Goal: Task Accomplishment & Management: Complete application form

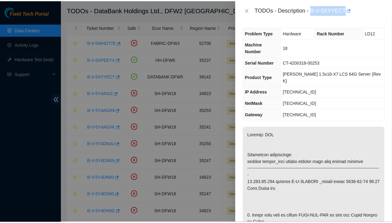
scroll to position [558, 0]
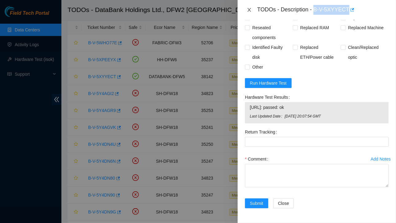
click at [250, 10] on icon "close" at bounding box center [249, 10] width 3 height 4
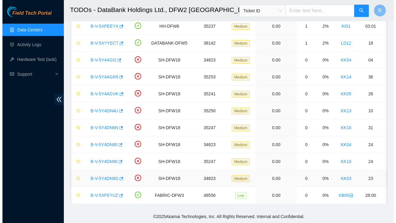
scroll to position [0, 0]
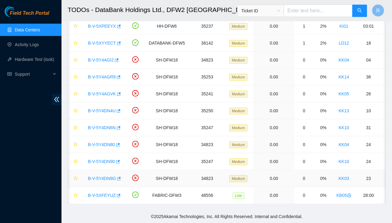
click at [102, 176] on link "B-V-5Y4DN9G" at bounding box center [102, 178] width 28 height 5
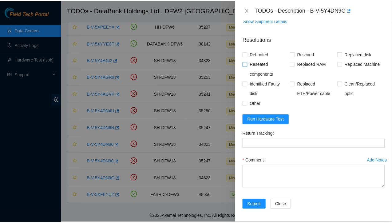
scroll to position [41, 0]
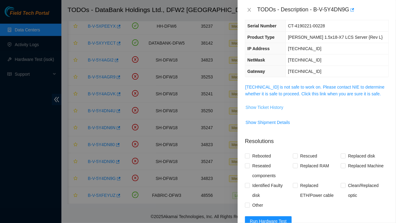
click at [265, 106] on span "Show Ticket History" at bounding box center [265, 107] width 38 height 7
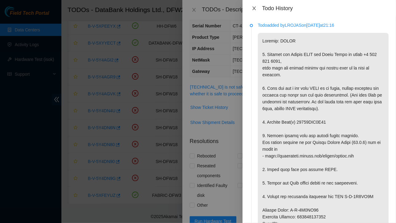
click at [255, 6] on icon "close" at bounding box center [254, 8] width 5 height 5
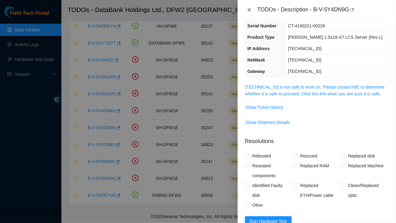
click at [250, 10] on icon "close" at bounding box center [249, 10] width 3 height 4
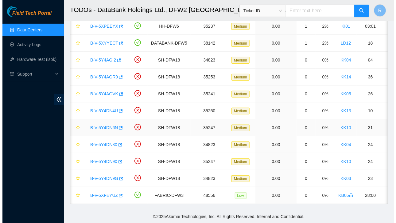
scroll to position [61, 0]
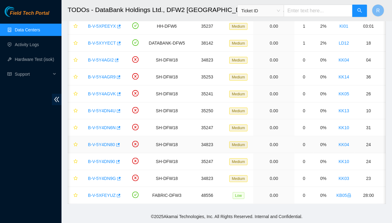
click at [103, 142] on link "B-V-5Y4DN80" at bounding box center [101, 144] width 27 height 5
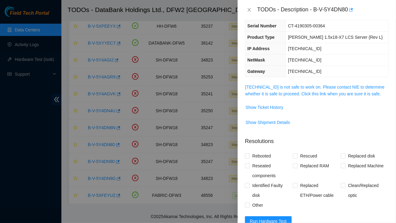
scroll to position [0, 0]
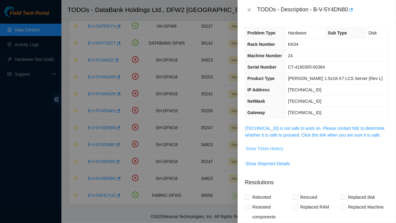
click at [271, 147] on span "Show Ticket History" at bounding box center [265, 148] width 38 height 7
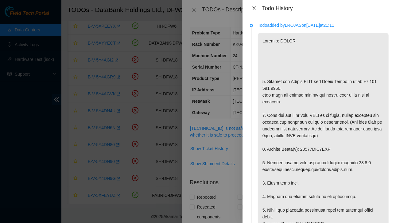
click at [256, 9] on icon "close" at bounding box center [254, 8] width 5 height 5
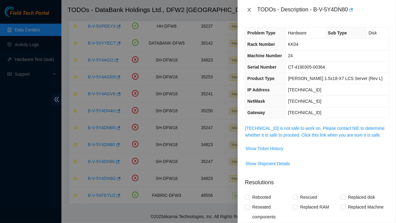
click at [248, 10] on icon "close" at bounding box center [249, 9] width 5 height 5
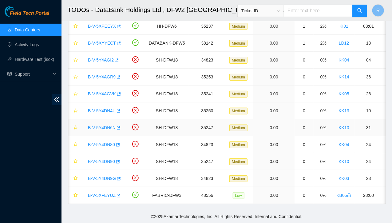
click at [102, 125] on link "B-V-5Y4DN6N" at bounding box center [102, 127] width 28 height 5
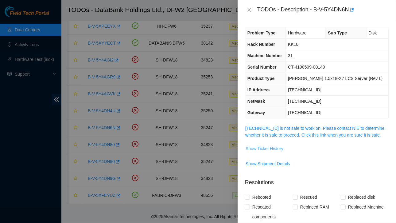
click at [266, 149] on span "Show Ticket History" at bounding box center [265, 148] width 38 height 7
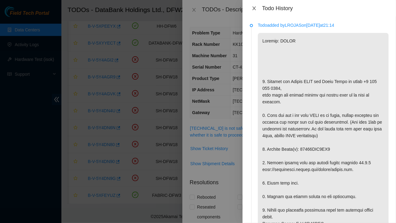
click at [253, 7] on icon "close" at bounding box center [254, 8] width 3 height 4
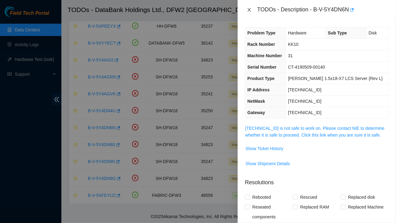
click at [249, 10] on icon "close" at bounding box center [249, 9] width 5 height 5
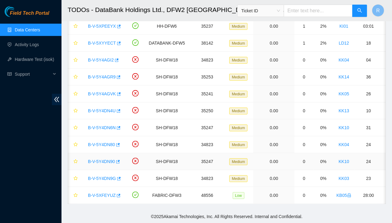
click at [98, 159] on link "B-V-5Y4DN90" at bounding box center [101, 161] width 27 height 5
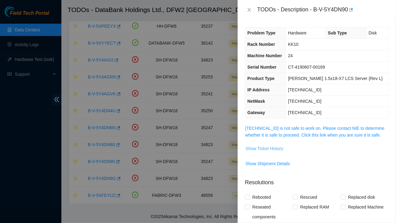
click at [264, 147] on span "Show Ticket History" at bounding box center [265, 148] width 38 height 7
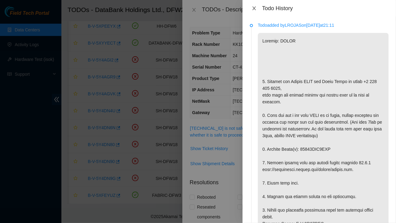
click at [256, 8] on icon "close" at bounding box center [254, 8] width 5 height 5
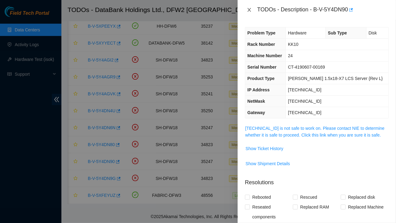
click at [251, 12] on icon "close" at bounding box center [249, 9] width 5 height 5
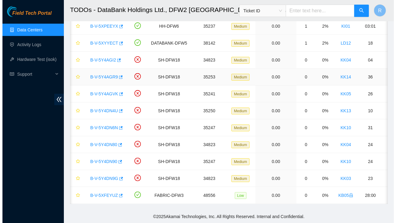
scroll to position [68, 0]
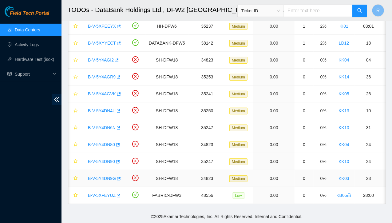
click at [101, 176] on link "B-V-5Y4DN9G" at bounding box center [102, 178] width 28 height 5
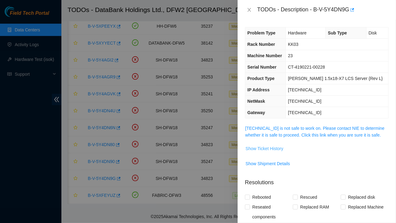
drag, startPoint x: 262, startPoint y: 147, endPoint x: 300, endPoint y: 165, distance: 41.5
click at [300, 165] on tbody "[TECHNICAL_ID] is not safe to work on. Please contact NIE to determine whether …" at bounding box center [317, 148] width 144 height 49
click at [250, 9] on icon "close" at bounding box center [249, 9] width 5 height 5
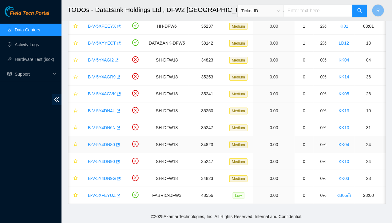
click at [108, 142] on link "B-V-5Y4DN80" at bounding box center [101, 144] width 27 height 5
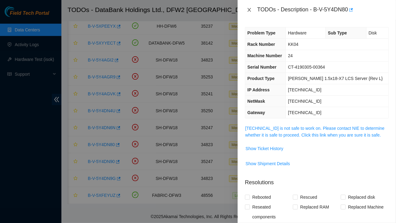
click at [249, 10] on icon "close" at bounding box center [249, 10] width 3 height 4
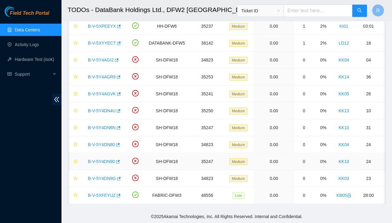
click at [98, 159] on link "B-V-5Y4DN90" at bounding box center [101, 161] width 27 height 5
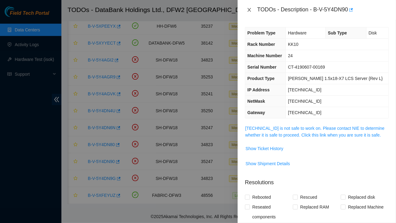
click at [250, 9] on icon "close" at bounding box center [249, 10] width 3 height 4
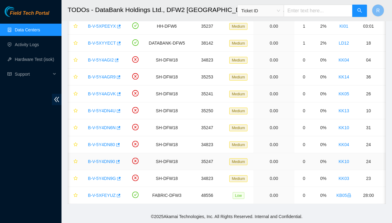
click at [106, 159] on link "B-V-5Y4DN90" at bounding box center [101, 161] width 27 height 5
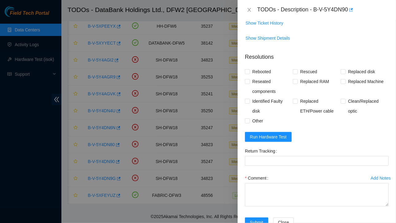
scroll to position [143, 0]
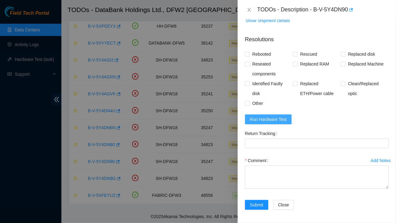
click at [265, 120] on span "Run Hardware Test" at bounding box center [268, 119] width 37 height 7
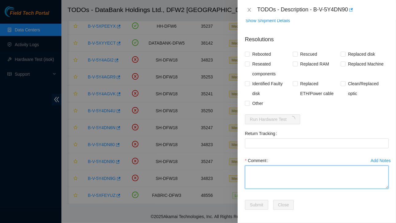
click at [262, 167] on textarea "Comment" at bounding box center [317, 176] width 144 height 23
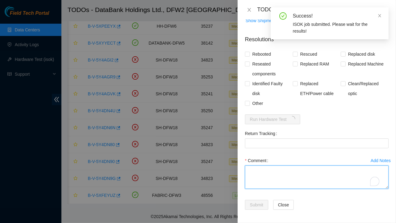
paste textarea "Ticket:B-V-5Y4DN90 Service Order: B-V-5Y51WTO Tracking Numbers: 463470065765 Se…"
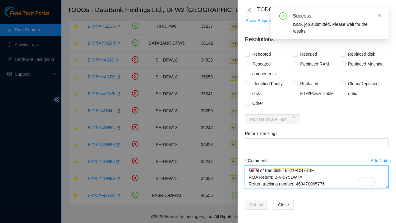
scroll to position [0, 0]
click at [248, 169] on textarea "Ticket:B-V-5Y4DN90 Service Order: B-V-5Y51WTO Tracking Numbers: 463470065765 Se…" at bounding box center [317, 176] width 144 height 23
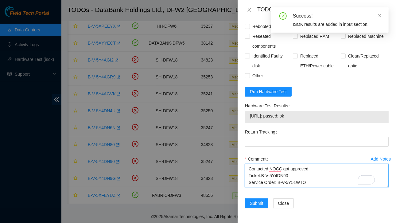
scroll to position [47, 0]
drag, startPoint x: 295, startPoint y: 172, endPoint x: 326, endPoint y: 173, distance: 31.0
click at [326, 173] on textarea "Contacted NOCC got approved Ticket:B-V-5Y4DN90 Service Order: B-V-5Y51WTO Track…" at bounding box center [317, 175] width 144 height 23
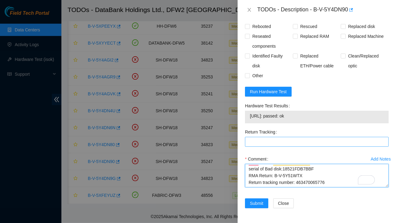
type textarea "Contacted NOCC got approved Ticket:B-V-5Y4DN90 Service Order: B-V-5Y51WTO Track…"
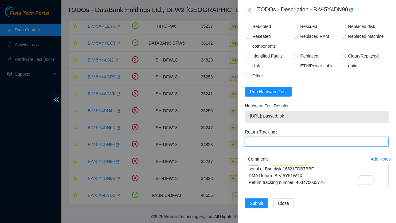
click at [265, 137] on Tracking "Return Tracking" at bounding box center [317, 142] width 144 height 10
paste Tracking "463470065776"
type Tracking "463470065776"
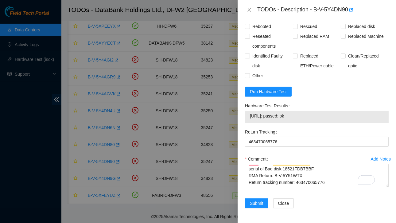
drag, startPoint x: 250, startPoint y: 111, endPoint x: 303, endPoint y: 110, distance: 52.9
click at [303, 112] on span "[URL]: passed: ok" at bounding box center [317, 115] width 134 height 7
click at [299, 112] on span "[URL]: passed: ok" at bounding box center [317, 115] width 134 height 7
drag, startPoint x: 250, startPoint y: 112, endPoint x: 301, endPoint y: 112, distance: 50.7
click at [301, 112] on span "[URL]: passed: ok" at bounding box center [317, 115] width 134 height 7
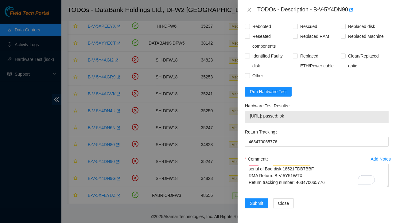
copy span "[URL]: passed: ok"
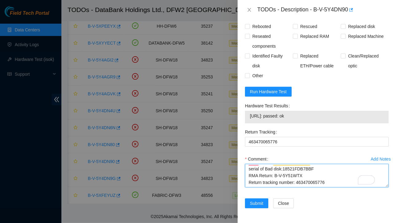
click at [260, 180] on textarea "Contacted NOCC got approved Ticket:B-V-5Y4DN90 Service Order: B-V-5Y51WTO Track…" at bounding box center [317, 175] width 144 height 23
paste textarea "[URL]: passed: ok"
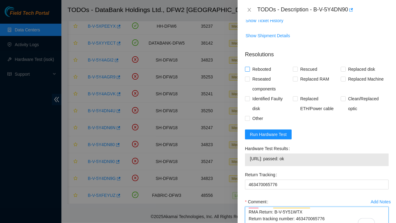
type textarea "Contacted NOCC got approved Ticket:B-V-5Y4DN90 Service Order: B-V-5Y51WTO Track…"
click at [247, 68] on input "Rebooted" at bounding box center [247, 69] width 4 height 4
checkbox input "true"
click at [294, 69] on input "Rescued" at bounding box center [295, 69] width 4 height 4
checkbox input "true"
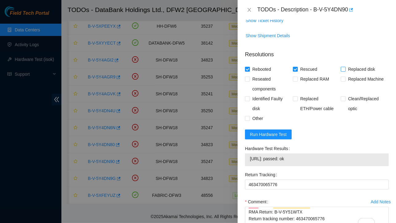
click at [341, 68] on input "Replaced disk" at bounding box center [343, 69] width 4 height 4
checkbox input "true"
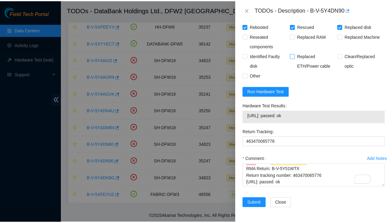
scroll to position [173, 0]
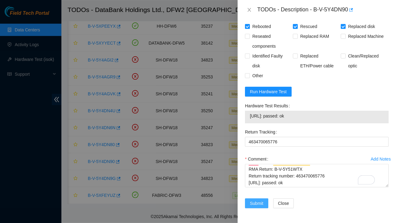
click at [252, 200] on span "Submit" at bounding box center [257, 203] width 14 height 7
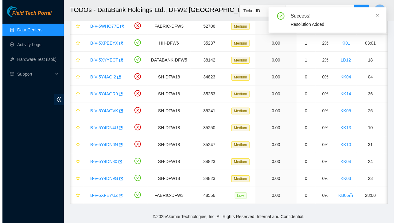
scroll to position [51, 0]
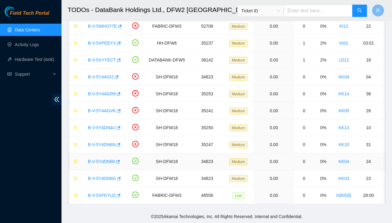
click at [103, 159] on link "B-V-5Y4DN80" at bounding box center [101, 161] width 27 height 5
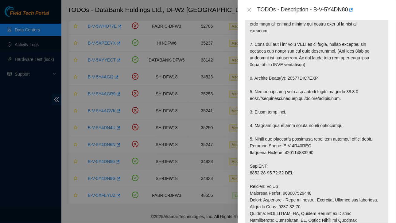
scroll to position [555, 0]
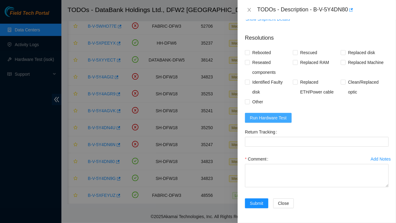
click at [267, 117] on span "Run Hardware Test" at bounding box center [268, 117] width 37 height 7
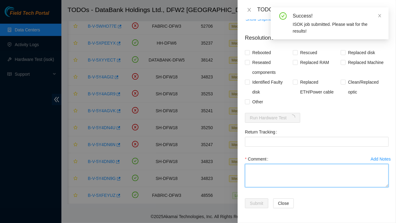
click at [260, 170] on textarea "Comment" at bounding box center [317, 175] width 144 height 23
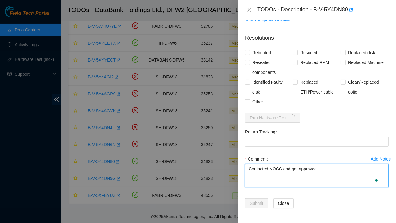
paste textarea "Ticket:B-V-5Y4DN80 Service Order: B-V-5Y51WRU Tracking Numbers: 463470065743 Se…"
drag, startPoint x: 296, startPoint y: 177, endPoint x: 326, endPoint y: 177, distance: 30.4
click at [326, 177] on textarea "Contacted NOCC and got approved Ticket:B-V-5Y4DN80 Service Order: B-V-5Y51WRU T…" at bounding box center [317, 175] width 144 height 23
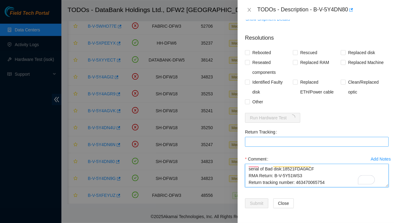
type textarea "Contacted NOCC and got approved Ticket:B-V-5Y4DN80 Service Order: B-V-5Y51WRU T…"
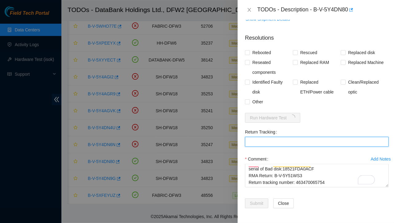
click at [254, 140] on Tracking "Return Tracking" at bounding box center [317, 142] width 144 height 10
paste Tracking "463470065754"
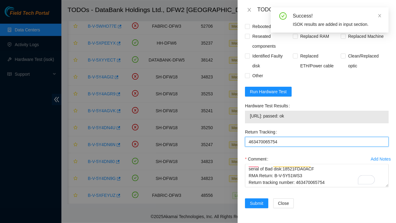
type Tracking "463470065754"
drag, startPoint x: 250, startPoint y: 142, endPoint x: 301, endPoint y: 140, distance: 51.7
click at [301, 123] on div "[URL]: passed: ok" at bounding box center [317, 117] width 144 height 13
copy tbody "[URL]: passed: ok"
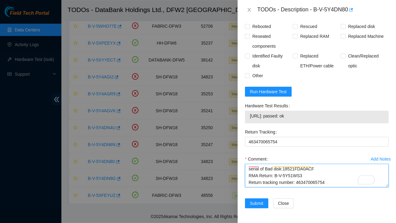
click at [326, 187] on textarea "Contacted NOCC and got approved Ticket:B-V-5Y4DN80 Service Order: B-V-5Y51WRU T…" at bounding box center [317, 175] width 144 height 23
paste textarea "[URL]: passed: ok"
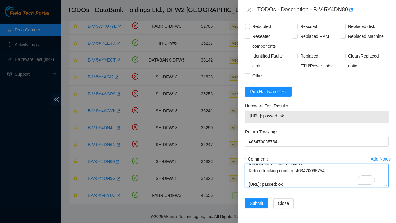
type textarea "Contacted NOCC and got approved Ticket:B-V-5Y4DN80 Service Order: B-V-5Y51WRU T…"
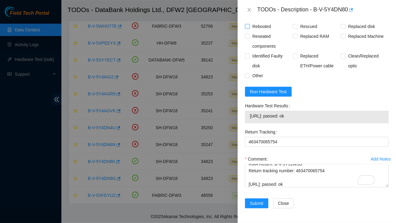
click at [250, 28] on input "Rebooted" at bounding box center [247, 26] width 4 height 4
checkbox input "true"
click at [293, 28] on input "Rescued" at bounding box center [295, 26] width 4 height 4
checkbox input "true"
click at [341, 28] on input "Replaced disk" at bounding box center [343, 26] width 4 height 4
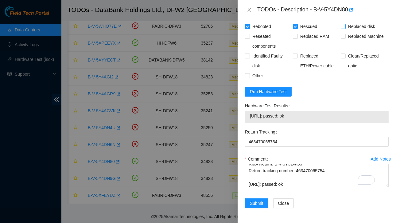
checkbox input "true"
click at [255, 202] on span "Submit" at bounding box center [257, 203] width 14 height 7
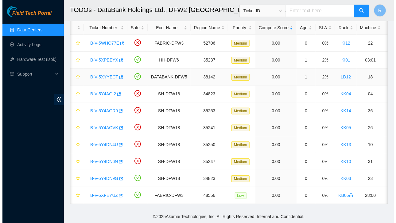
scroll to position [34, 0]
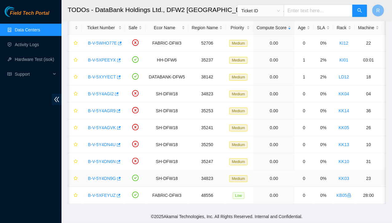
click at [105, 176] on link "B-V-5Y4DN9G" at bounding box center [102, 178] width 28 height 5
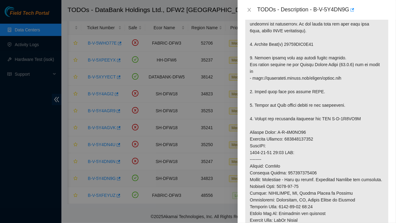
scroll to position [488, 0]
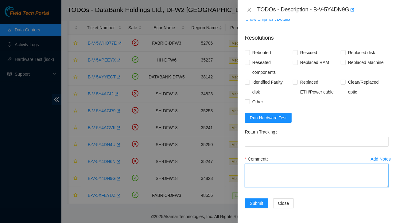
click at [256, 176] on textarea "Comment" at bounding box center [317, 175] width 144 height 23
paste textarea "Ticket:B-V-5Y4DN9G Service Order: B-V-5Y4PF93 Tracking Numbers: 463470065445 Se…"
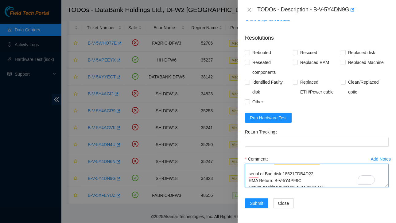
scroll to position [0, 0]
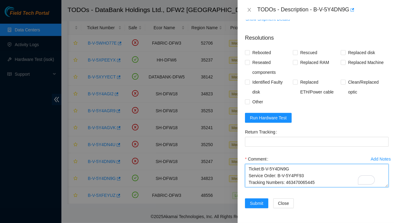
click at [248, 170] on textarea "Ticket:B-V-5Y4DN9G Service Order: B-V-5Y4PF93 Tracking Numbers: 463470065445 Se…" at bounding box center [317, 175] width 144 height 23
type textarea "Contacted NOCC AND GOT APPROVED Ticket:B-V-5Y4DN9G Service Order: B-V-5Y4PF93 T…"
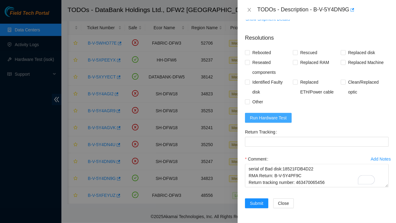
click at [270, 120] on span "Run Hardware Test" at bounding box center [268, 117] width 37 height 7
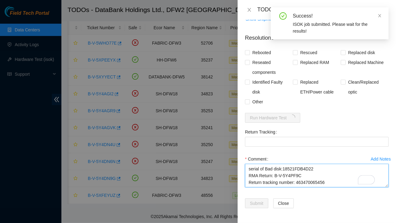
drag, startPoint x: 295, startPoint y: 168, endPoint x: 325, endPoint y: 169, distance: 30.1
click at [325, 169] on textarea "Contacted NOCC AND GOT APPROVED Ticket:B-V-5Y4DN9G Service Order: B-V-5Y4PF93 T…" at bounding box center [317, 175] width 144 height 23
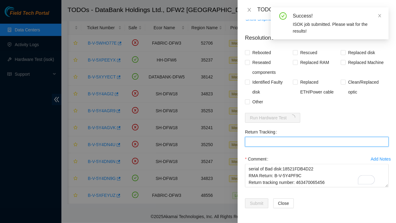
click at [265, 143] on Tracking "Return Tracking" at bounding box center [317, 142] width 144 height 10
paste Tracking "463470065456"
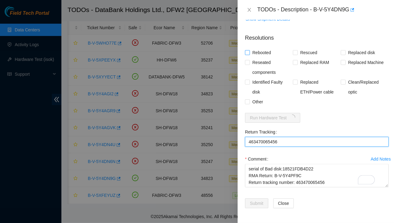
type Tracking "463470065456"
click at [248, 52] on input "Rebooted" at bounding box center [247, 52] width 4 height 4
checkbox input "true"
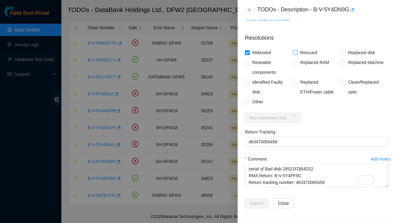
click at [293, 53] on input "Rescued" at bounding box center [295, 52] width 4 height 4
checkbox input "true"
click at [341, 50] on input "Replaced disk" at bounding box center [343, 52] width 4 height 4
checkbox input "true"
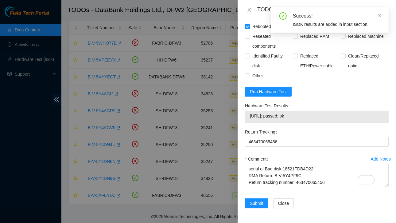
drag, startPoint x: 251, startPoint y: 111, endPoint x: 305, endPoint y: 108, distance: 54.1
click at [305, 112] on span "[URL]: passed: ok" at bounding box center [317, 115] width 134 height 7
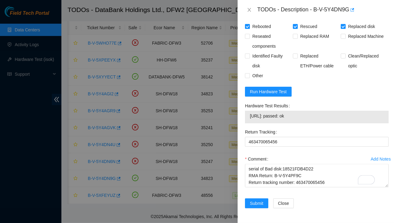
copy span "[URL]: passed: ok"
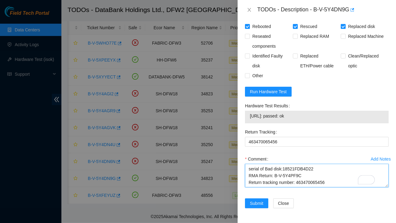
click at [256, 178] on textarea "Contacted NOCC AND GOT APPROVED Ticket:B-V-5Y4DN9G Service Order: B-V-5Y4PF93 T…" at bounding box center [317, 175] width 144 height 23
paste textarea "[URL]: passed: ok"
type textarea "Contacted NOCC AND GOT APPROVED Ticket:B-V-5Y4DN9G Service Order: B-V-5Y4PF93 T…"
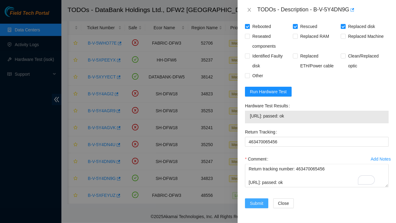
click at [255, 200] on span "Submit" at bounding box center [257, 203] width 14 height 7
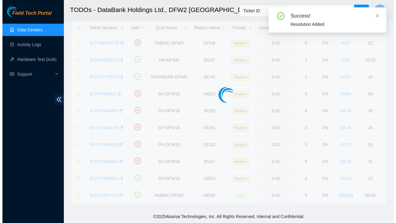
scroll to position [18, 0]
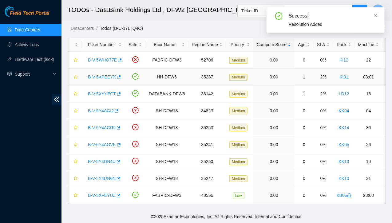
click at [108, 74] on link "B-V-5XPEEYX" at bounding box center [102, 76] width 28 height 5
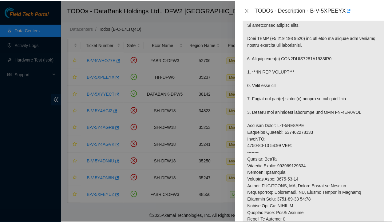
scroll to position [110, 0]
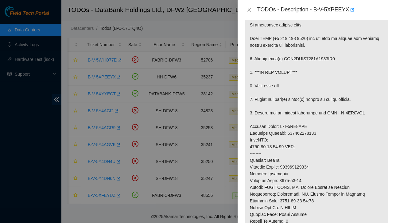
click at [156, 209] on div at bounding box center [198, 111] width 396 height 223
click at [250, 7] on icon "close" at bounding box center [249, 9] width 5 height 5
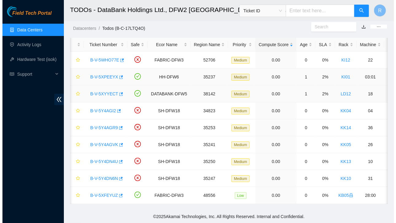
scroll to position [130, 0]
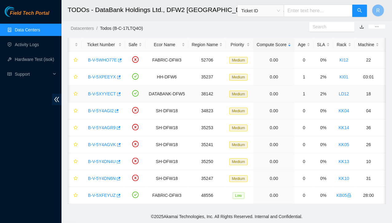
click at [106, 91] on link "B-V-5XYYECT" at bounding box center [102, 93] width 28 height 5
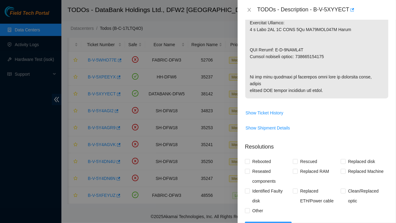
scroll to position [396, 0]
click at [269, 116] on span "Show Ticket History" at bounding box center [265, 112] width 38 height 7
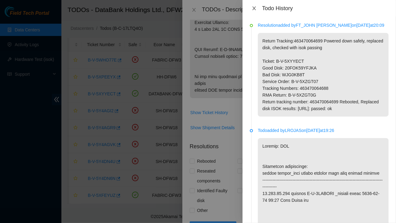
click at [256, 8] on icon "close" at bounding box center [254, 8] width 5 height 5
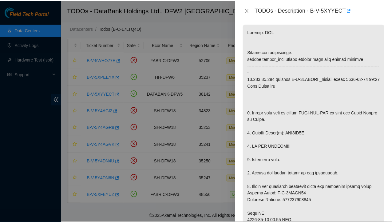
scroll to position [59, 0]
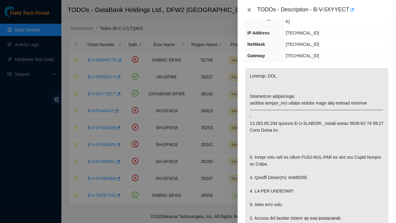
click at [250, 9] on icon "close" at bounding box center [249, 9] width 5 height 5
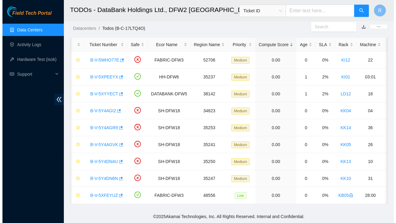
scroll to position [79, 0]
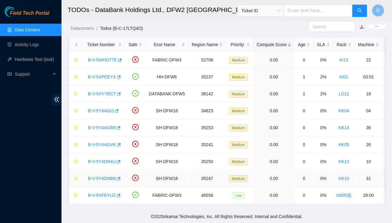
click at [101, 176] on link "B-V-5Y4DN6N" at bounding box center [102, 178] width 28 height 5
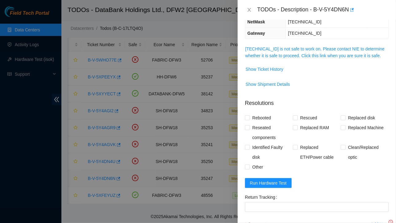
scroll to position [59, 0]
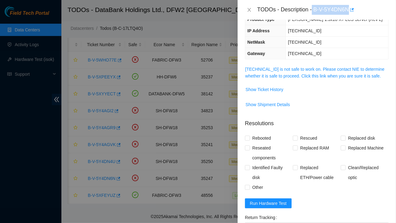
drag, startPoint x: 313, startPoint y: 10, endPoint x: 349, endPoint y: 11, distance: 36.3
click at [349, 11] on div "TODOs - Description - B-V-5Y4DN6N" at bounding box center [324, 10] width 132 height 10
copy div "B-V-5Y4DN6N"
click at [271, 89] on span "Show Ticket History" at bounding box center [265, 89] width 38 height 7
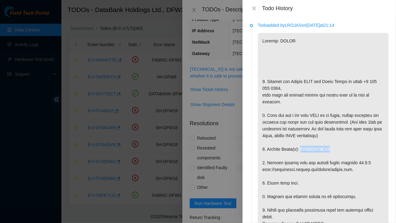
drag, startPoint x: 300, startPoint y: 169, endPoint x: 334, endPoint y: 171, distance: 34.8
copy p "18521FDA9BA6"
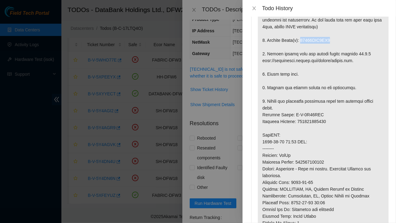
scroll to position [115, 0]
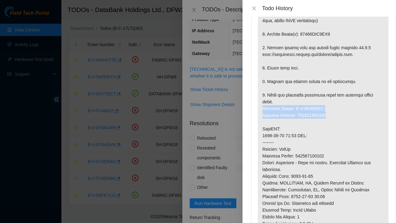
drag, startPoint x: 263, startPoint y: 128, endPoint x: 333, endPoint y: 135, distance: 70.2
click at [333, 135] on p at bounding box center [323, 115] width 131 height 395
copy p "Service Order: B-V-5Y51VXU Tracking Numbers: 463470065489"
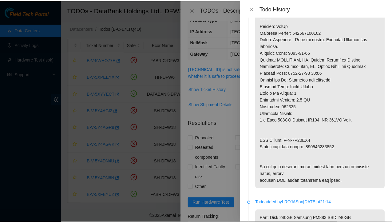
scroll to position [240, 0]
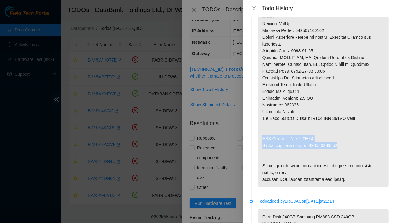
drag, startPoint x: 263, startPoint y: 157, endPoint x: 346, endPoint y: 167, distance: 83.5
copy p "RMA Return: B-V-5Y51VY3 Return tracking number: 463470065490"
click at [257, 7] on icon "close" at bounding box center [254, 8] width 5 height 5
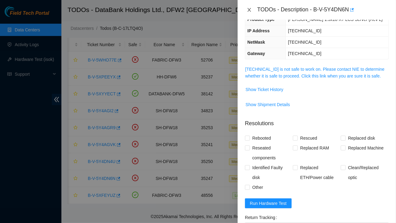
click at [253, 8] on button "Close" at bounding box center [249, 10] width 9 height 6
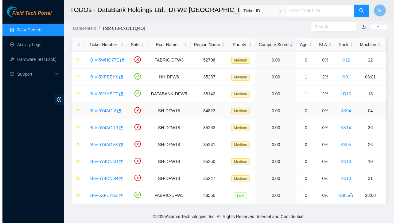
scroll to position [79, 0]
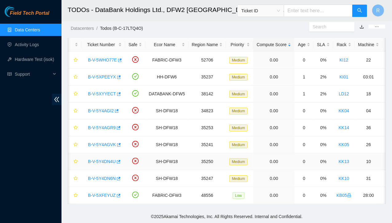
click at [103, 159] on link "B-V-5Y4DN4U" at bounding box center [102, 161] width 28 height 5
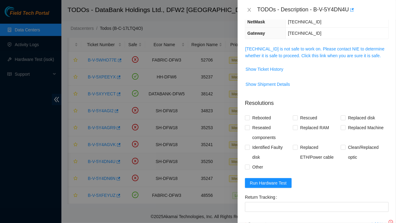
scroll to position [59, 0]
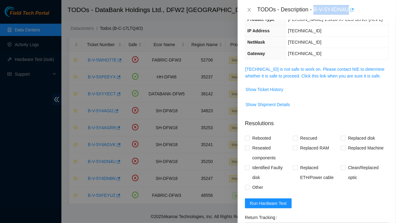
drag, startPoint x: 315, startPoint y: 9, endPoint x: 352, endPoint y: 10, distance: 36.6
click at [352, 10] on div "TODOs - Description - B-V-5Y4DN4U" at bounding box center [324, 10] width 132 height 10
copy div "B-V-5Y4DN4U"
click at [263, 89] on span "Show Ticket History" at bounding box center [265, 89] width 38 height 7
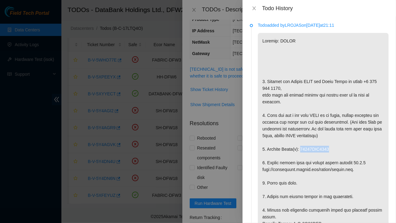
drag, startPoint x: 300, startPoint y: 168, endPoint x: 334, endPoint y: 170, distance: 34.5
copy p "18521FDC4011"
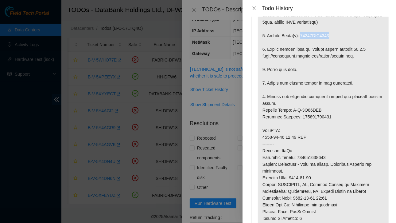
scroll to position [113, 0]
click at [267, 138] on p at bounding box center [323, 116] width 131 height 395
drag, startPoint x: 263, startPoint y: 130, endPoint x: 329, endPoint y: 135, distance: 66.0
click at [329, 135] on p at bounding box center [323, 116] width 131 height 395
copy p "Service Order: B-V-5Y51WKI Tracking Numbers: 463470065905"
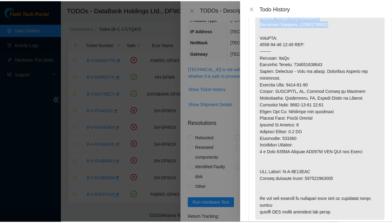
scroll to position [210, 0]
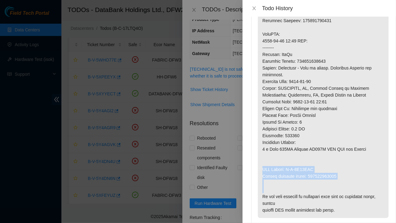
drag, startPoint x: 262, startPoint y: 188, endPoint x: 333, endPoint y: 200, distance: 72.1
click at [333, 200] on p at bounding box center [323, 20] width 131 height 395
drag, startPoint x: 293, startPoint y: 195, endPoint x: 167, endPoint y: 134, distance: 139.8
click at [167, 134] on div at bounding box center [198, 111] width 396 height 223
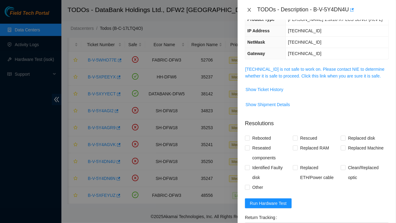
click at [250, 8] on icon "close" at bounding box center [249, 9] width 5 height 5
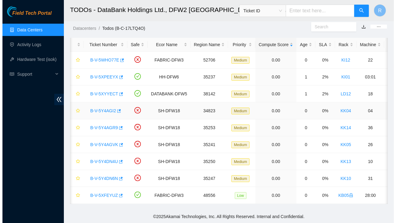
scroll to position [79, 0]
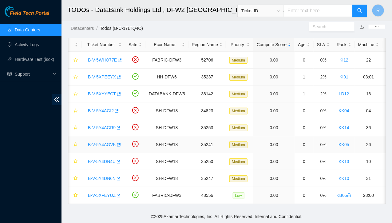
drag, startPoint x: 99, startPoint y: 139, endPoint x: 148, endPoint y: 127, distance: 51.0
click at [99, 142] on link "B-V-5Y4AGVK" at bounding box center [102, 144] width 28 height 5
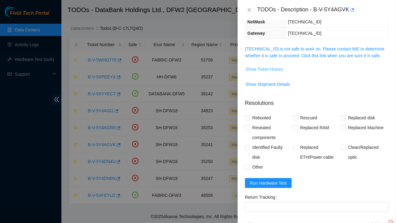
scroll to position [59, 0]
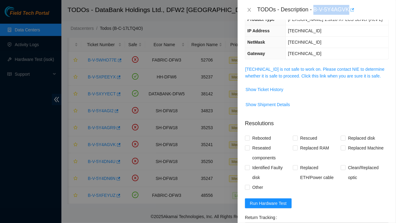
drag, startPoint x: 315, startPoint y: 10, endPoint x: 349, endPoint y: 8, distance: 34.2
click at [349, 8] on div "TODOs - Description - B-V-5Y4AGVK" at bounding box center [324, 10] width 132 height 10
click at [274, 88] on span "Show Ticket History" at bounding box center [265, 89] width 38 height 7
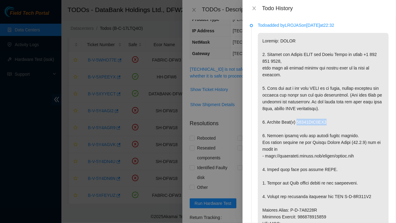
drag, startPoint x: 297, startPoint y: 142, endPoint x: 324, endPoint y: 143, distance: 26.1
click at [329, 143] on p at bounding box center [323, 213] width 131 height 361
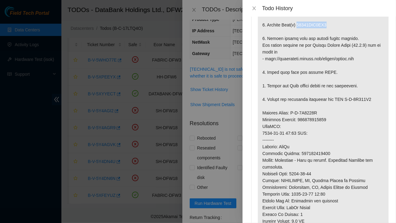
scroll to position [97, 0]
drag, startPoint x: 262, startPoint y: 132, endPoint x: 333, endPoint y: 140, distance: 70.9
click at [333, 140] on p at bounding box center [323, 115] width 131 height 361
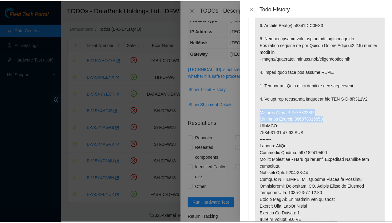
scroll to position [238, 0]
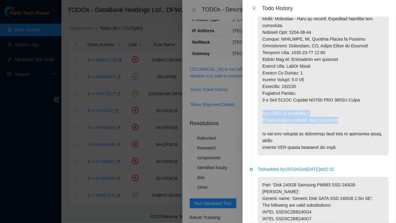
drag, startPoint x: 264, startPoint y: 133, endPoint x: 338, endPoint y: 142, distance: 74.9
click at [256, 8] on icon "close" at bounding box center [254, 8] width 5 height 5
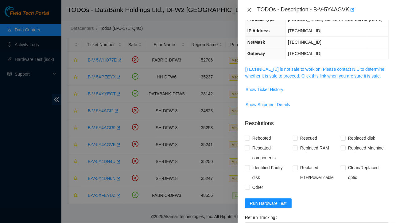
click at [251, 9] on icon "close" at bounding box center [249, 9] width 5 height 5
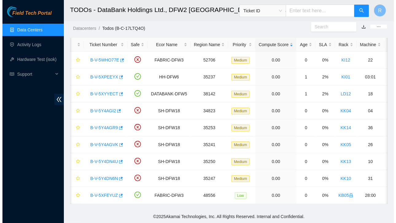
scroll to position [79, 0]
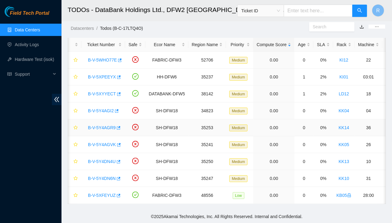
click at [101, 125] on link "B-V-5Y4AGR9" at bounding box center [102, 127] width 28 height 5
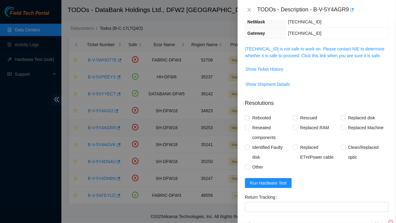
scroll to position [59, 0]
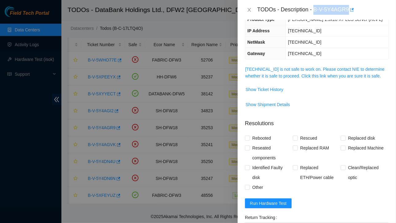
drag, startPoint x: 315, startPoint y: 10, endPoint x: 348, endPoint y: 9, distance: 33.5
click at [348, 9] on div "TODOs - Description - B-V-5Y4AGR9" at bounding box center [324, 10] width 132 height 10
click at [269, 89] on span "Show Ticket History" at bounding box center [265, 89] width 38 height 7
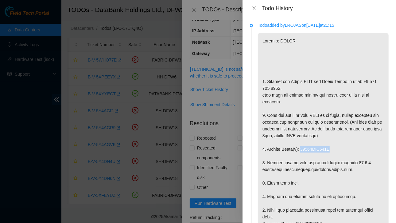
drag, startPoint x: 300, startPoint y: 169, endPoint x: 330, endPoint y: 171, distance: 30.2
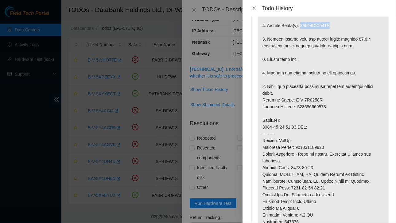
scroll to position [124, 0]
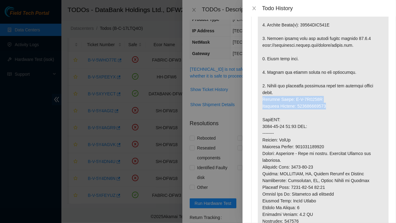
drag, startPoint x: 263, startPoint y: 120, endPoint x: 340, endPoint y: 128, distance: 77.0
click at [340, 128] on p at bounding box center [323, 106] width 131 height 395
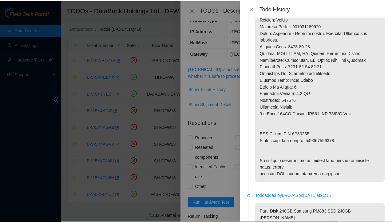
scroll to position [245, 0]
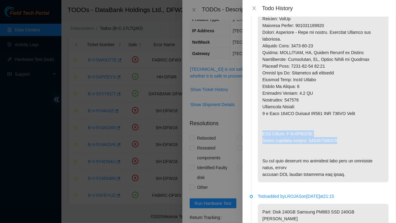
drag, startPoint x: 264, startPoint y: 154, endPoint x: 341, endPoint y: 162, distance: 77.8
click at [256, 7] on icon "close" at bounding box center [254, 8] width 5 height 5
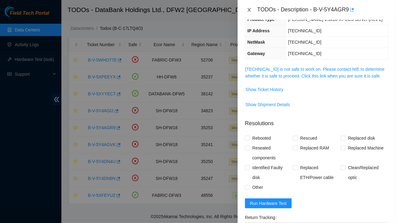
click at [250, 9] on icon "close" at bounding box center [249, 9] width 5 height 5
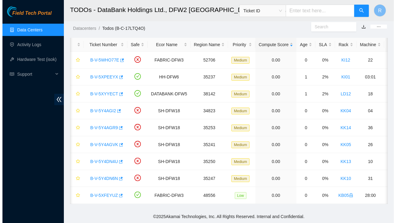
scroll to position [79, 0]
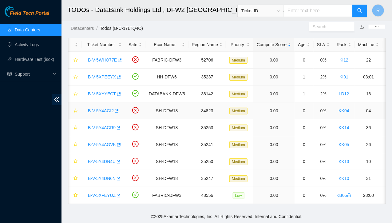
click at [103, 108] on link "B-V-5Y4AGI2" at bounding box center [101, 110] width 26 height 5
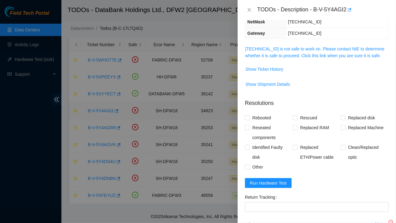
scroll to position [59, 0]
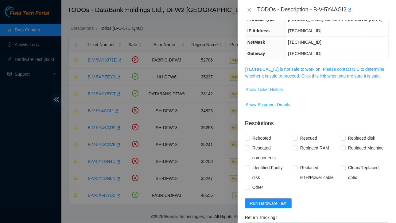
click at [254, 91] on span "Show Ticket History" at bounding box center [265, 89] width 38 height 7
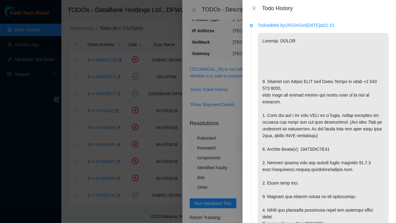
click at [259, 10] on div "Todo History" at bounding box center [319, 8] width 139 height 7
click at [254, 8] on icon "close" at bounding box center [254, 8] width 5 height 5
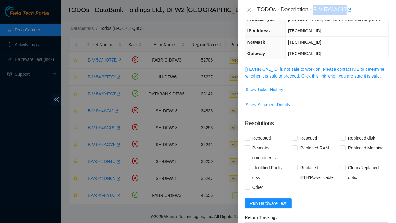
drag, startPoint x: 314, startPoint y: 9, endPoint x: 347, endPoint y: 9, distance: 32.6
click at [347, 9] on div "TODOs - Description - B-V-5Y4AGI2" at bounding box center [324, 10] width 132 height 10
click at [271, 87] on span "Show Ticket History" at bounding box center [265, 89] width 38 height 7
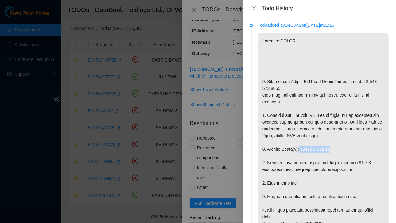
drag, startPoint x: 298, startPoint y: 169, endPoint x: 332, endPoint y: 171, distance: 33.3
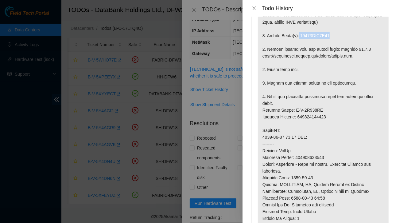
scroll to position [124, 0]
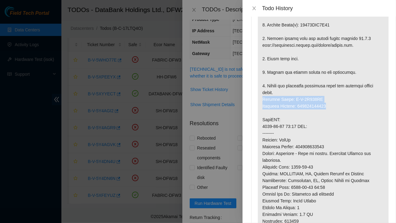
drag, startPoint x: 262, startPoint y: 121, endPoint x: 328, endPoint y: 128, distance: 66.2
click at [328, 128] on p at bounding box center [323, 106] width 131 height 395
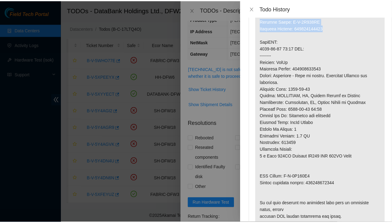
scroll to position [203, 0]
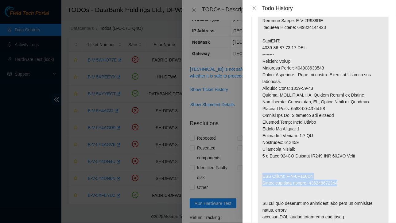
drag, startPoint x: 262, startPoint y: 196, endPoint x: 341, endPoint y: 204, distance: 80.0
click at [341, 204] on p at bounding box center [323, 27] width 131 height 395
click at [254, 8] on icon "close" at bounding box center [254, 8] width 5 height 5
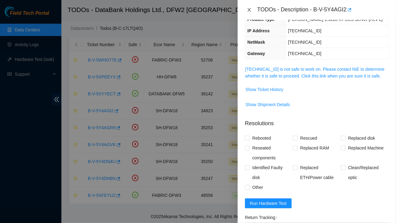
click at [248, 9] on icon "close" at bounding box center [249, 9] width 5 height 5
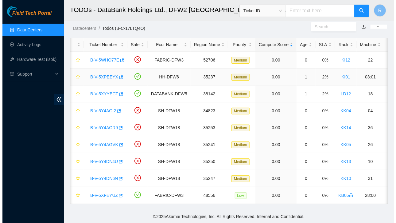
scroll to position [79, 0]
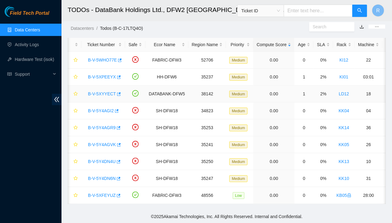
click at [105, 91] on link "B-V-5XYYECT" at bounding box center [102, 93] width 28 height 5
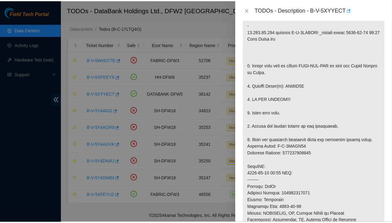
scroll to position [151, 0]
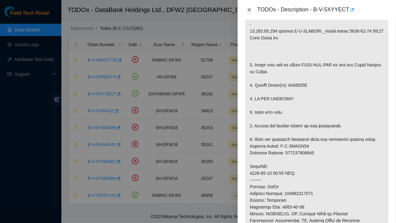
click at [249, 10] on icon "close" at bounding box center [249, 10] width 3 height 4
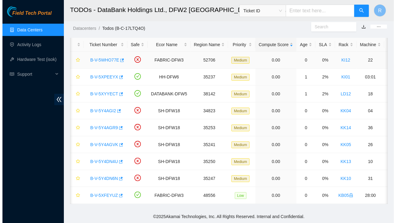
scroll to position [171, 0]
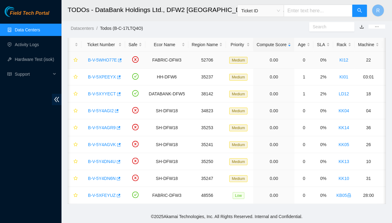
click at [105, 57] on link "B-V-5WHO77E" at bounding box center [102, 59] width 29 height 5
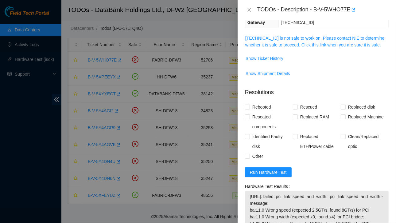
scroll to position [111, 0]
click at [270, 55] on span "Show Ticket History" at bounding box center [265, 58] width 38 height 7
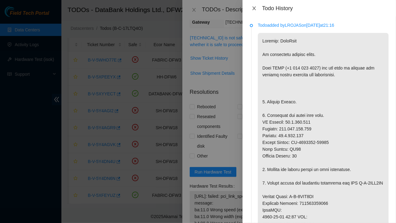
click at [255, 8] on icon "close" at bounding box center [254, 8] width 5 height 5
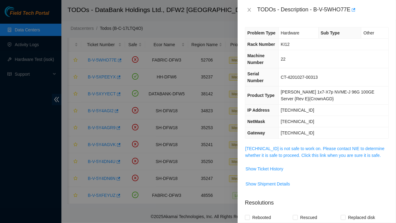
scroll to position [0, 0]
click at [273, 165] on span "Show Ticket History" at bounding box center [265, 168] width 38 height 7
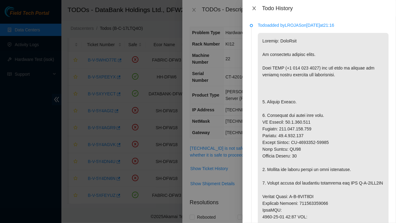
click at [254, 8] on icon "close" at bounding box center [254, 8] width 5 height 5
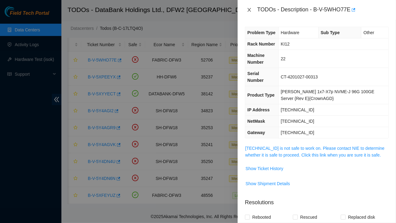
click at [250, 9] on icon "close" at bounding box center [249, 10] width 3 height 4
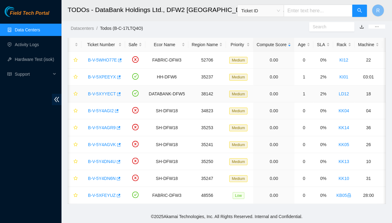
click at [104, 91] on link "B-V-5XYYECT" at bounding box center [102, 93] width 28 height 5
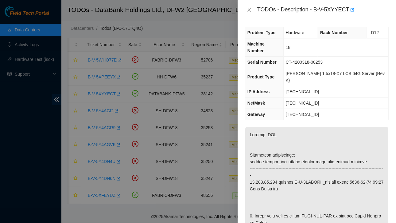
click at [315, 10] on div "TODOs - Description - B-V-5XYYECT" at bounding box center [324, 10] width 132 height 10
click at [248, 8] on icon "close" at bounding box center [249, 10] width 3 height 4
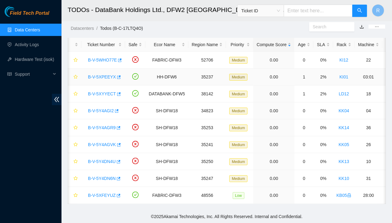
click at [106, 74] on link "B-V-5XPEEYX" at bounding box center [102, 76] width 28 height 5
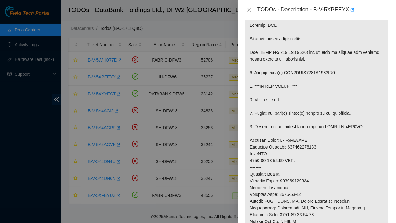
scroll to position [96, 0]
drag, startPoint x: 315, startPoint y: 10, endPoint x: 348, endPoint y: 10, distance: 33.2
click at [348, 10] on div "TODOs - Description - B-V-5XPEEYX" at bounding box center [324, 10] width 132 height 10
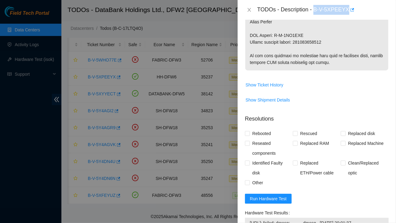
scroll to position [343, 0]
click at [269, 88] on span "Show Ticket History" at bounding box center [265, 84] width 38 height 7
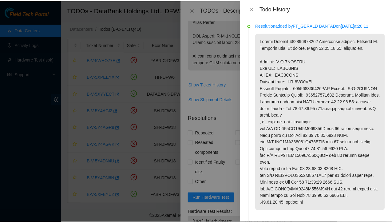
scroll to position [0, 0]
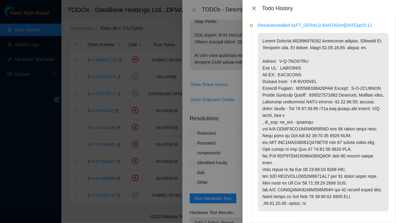
click at [256, 8] on icon "close" at bounding box center [254, 8] width 5 height 5
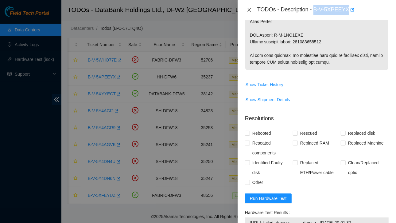
click at [251, 8] on icon "close" at bounding box center [249, 10] width 3 height 4
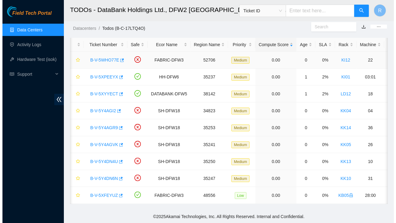
scroll to position [181, 0]
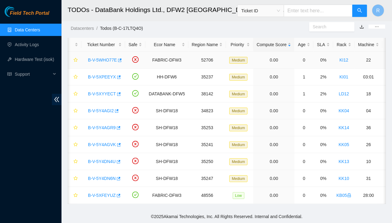
click at [111, 57] on link "B-V-5WHO77E" at bounding box center [102, 59] width 29 height 5
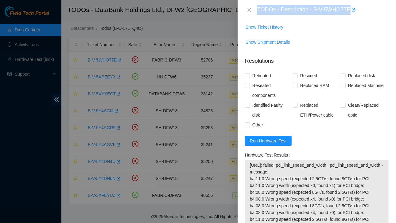
scroll to position [122, 0]
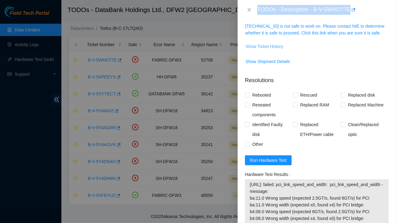
click at [270, 43] on span "Show Ticket History" at bounding box center [265, 46] width 38 height 7
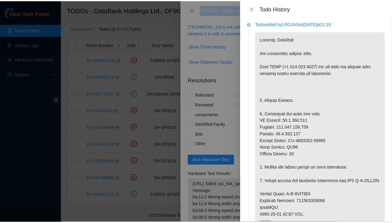
scroll to position [2, 0]
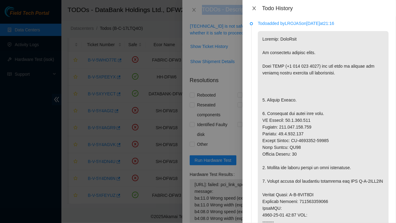
click at [257, 9] on icon "close" at bounding box center [254, 8] width 5 height 5
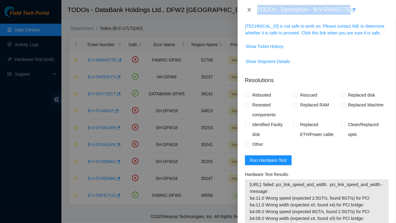
click at [247, 7] on icon "close" at bounding box center [249, 9] width 5 height 5
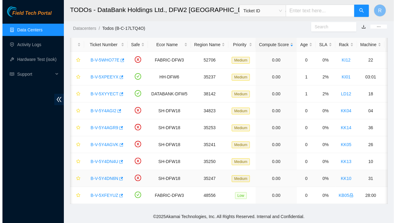
scroll to position [0, 0]
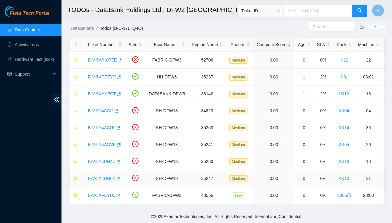
click at [100, 176] on link "B-V-5Y4DN6N" at bounding box center [102, 178] width 28 height 5
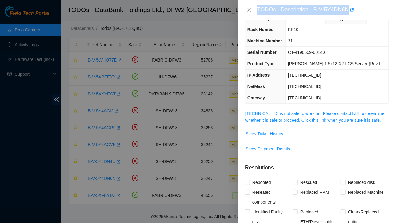
scroll to position [6, 0]
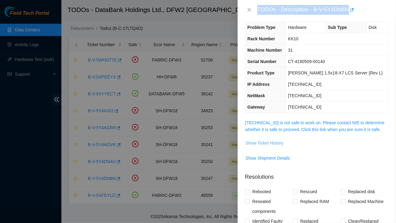
click at [271, 142] on span "Show Ticket History" at bounding box center [265, 143] width 38 height 7
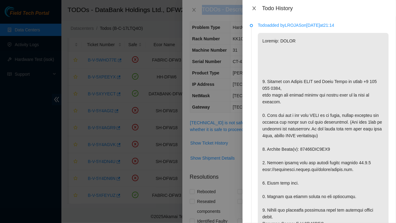
click at [254, 8] on icon "close" at bounding box center [254, 8] width 5 height 5
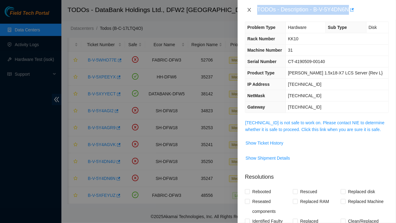
click at [251, 10] on icon "close" at bounding box center [249, 9] width 5 height 5
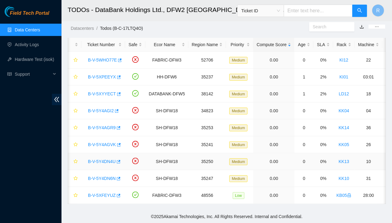
click at [104, 159] on link "B-V-5Y4DN4U" at bounding box center [102, 161] width 28 height 5
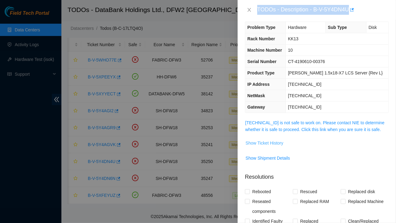
click at [269, 141] on span "Show Ticket History" at bounding box center [265, 143] width 38 height 7
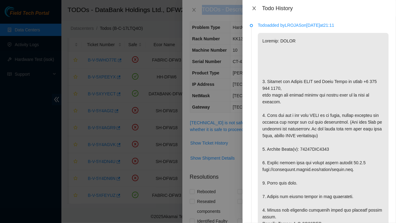
click at [255, 8] on icon "close" at bounding box center [254, 8] width 5 height 5
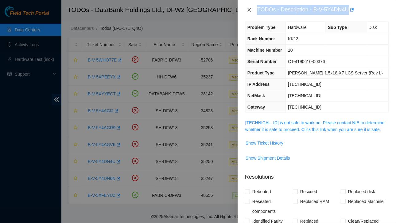
click at [249, 10] on icon "close" at bounding box center [249, 9] width 5 height 5
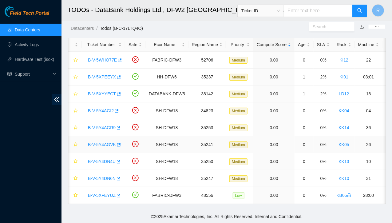
click at [104, 142] on link "B-V-5Y4AGVK" at bounding box center [102, 144] width 28 height 5
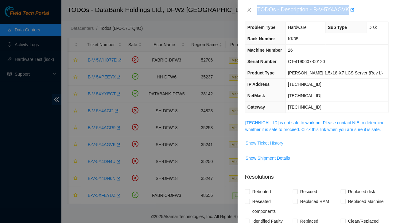
click at [271, 142] on span "Show Ticket History" at bounding box center [265, 143] width 38 height 7
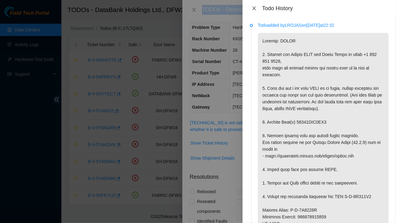
click at [254, 8] on icon "close" at bounding box center [254, 8] width 3 height 4
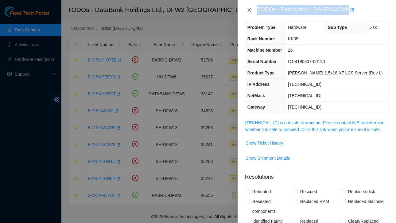
click at [249, 9] on icon "close" at bounding box center [249, 10] width 3 height 4
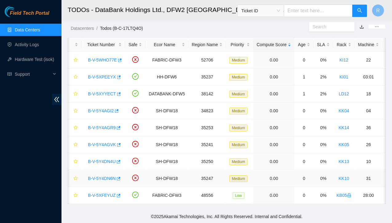
click at [104, 176] on link "B-V-5Y4DN6N" at bounding box center [102, 178] width 28 height 5
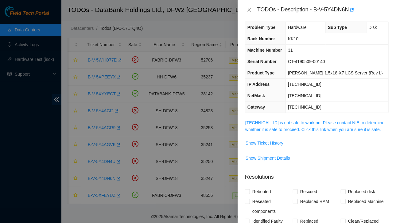
drag, startPoint x: 248, startPoint y: 9, endPoint x: 215, endPoint y: 26, distance: 37.1
click at [215, 26] on div at bounding box center [198, 111] width 396 height 223
click at [248, 12] on icon "close" at bounding box center [249, 9] width 5 height 5
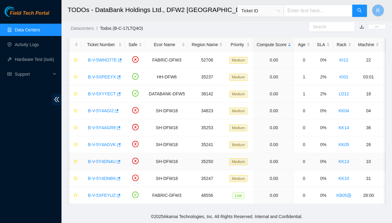
click at [105, 159] on link "B-V-5Y4DN4U" at bounding box center [102, 161] width 28 height 5
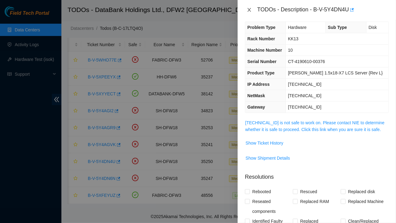
click at [251, 8] on icon "close" at bounding box center [249, 9] width 5 height 5
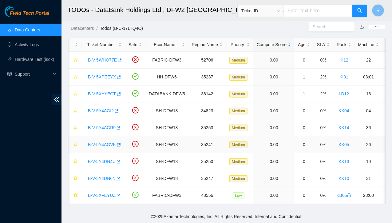
click at [102, 142] on link "B-V-5Y4AGVK" at bounding box center [102, 144] width 28 height 5
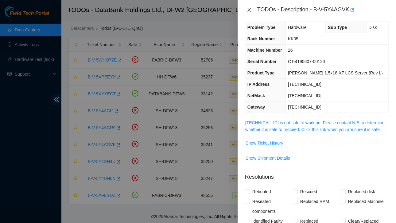
click at [250, 10] on icon "close" at bounding box center [249, 9] width 5 height 5
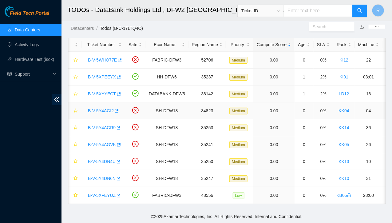
click at [106, 108] on link "B-V-5Y4AGI2" at bounding box center [101, 110] width 26 height 5
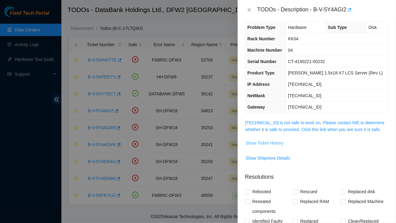
click at [260, 142] on span "Show Ticket History" at bounding box center [265, 143] width 38 height 7
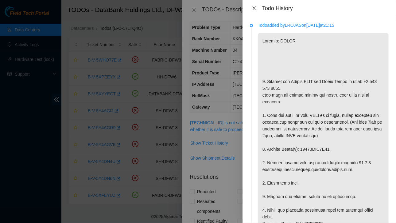
click at [256, 9] on icon "close" at bounding box center [254, 8] width 5 height 5
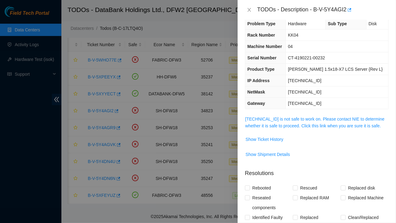
scroll to position [9, 0]
click at [275, 139] on span "Show Ticket History" at bounding box center [265, 139] width 38 height 7
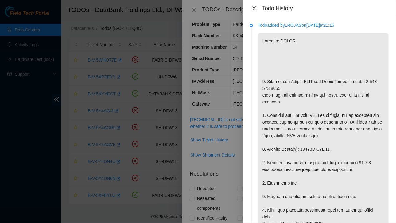
click at [257, 7] on icon "close" at bounding box center [254, 8] width 5 height 5
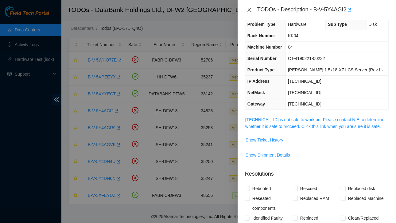
click at [248, 10] on icon "close" at bounding box center [249, 9] width 5 height 5
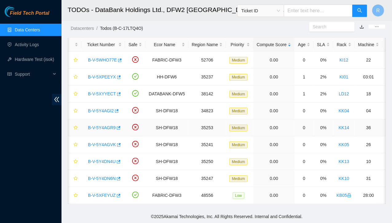
click at [108, 125] on link "B-V-5Y4AGR9" at bounding box center [102, 127] width 28 height 5
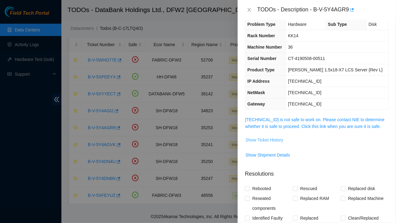
click at [260, 137] on span "Show Ticket History" at bounding box center [265, 139] width 38 height 7
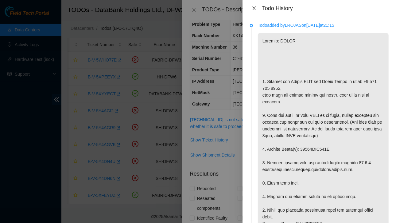
click at [255, 8] on icon "close" at bounding box center [254, 8] width 5 height 5
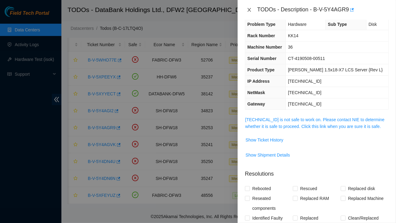
click at [249, 9] on icon "close" at bounding box center [249, 10] width 3 height 4
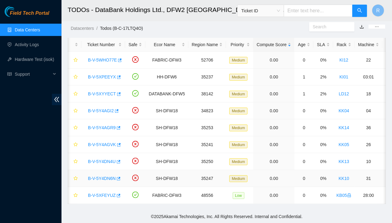
click at [109, 176] on link "B-V-5Y4DN6N" at bounding box center [102, 178] width 28 height 5
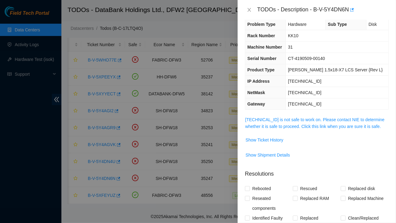
scroll to position [143, 0]
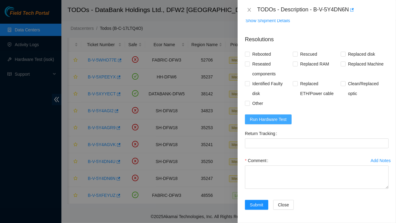
click at [273, 118] on span "Run Hardware Test" at bounding box center [268, 119] width 37 height 7
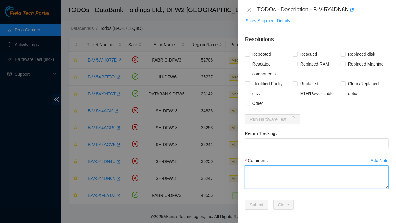
click at [266, 174] on textarea "Comment" at bounding box center [317, 176] width 144 height 23
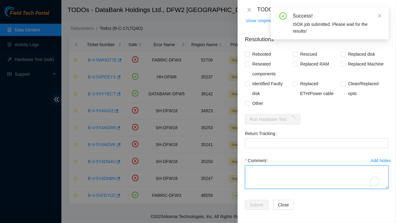
type textarea "c"
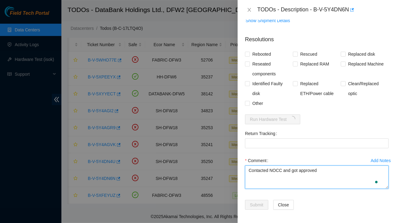
paste textarea "Ticket: B-V-5Y4DN6N Service Order: B-V-5Y51VXU Tracking Numbers: 463470065489 S…"
drag, startPoint x: 296, startPoint y: 172, endPoint x: 331, endPoint y: 171, distance: 35.0
drag, startPoint x: 331, startPoint y: 171, endPoint x: 332, endPoint y: 180, distance: 9.2
click at [332, 180] on textarea "Contacted NOCC and got approved Ticket: B-V-5Y4DN6N Service Order: B-V-5Y51VXU …" at bounding box center [317, 176] width 144 height 23
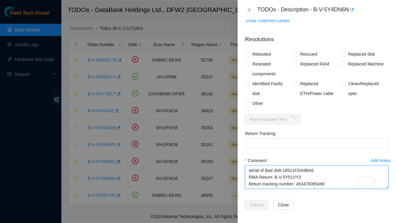
drag, startPoint x: 296, startPoint y: 171, endPoint x: 333, endPoint y: 173, distance: 36.3
click at [333, 173] on textarea "Contacted NOCC and got approved Ticket: B-V-5Y4DN6N Service Order: B-V-5Y51VXU …" at bounding box center [317, 176] width 144 height 23
type textarea "Contacted NOCC and got approved Ticket: B-V-5Y4DN6N Service Order: B-V-5Y51VXU …"
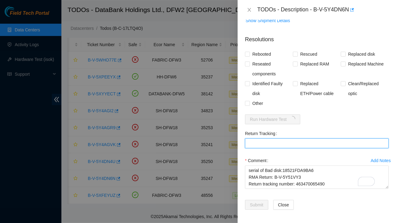
click at [252, 143] on Tracking "Return Tracking" at bounding box center [317, 143] width 144 height 10
paste Tracking "463470065490"
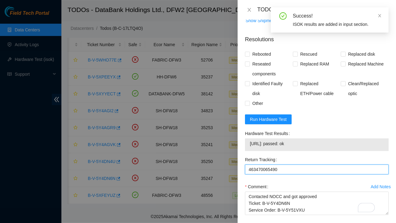
type Tracking "463470065490"
drag, startPoint x: 251, startPoint y: 141, endPoint x: 290, endPoint y: 144, distance: 39.7
click at [311, 143] on span "[URL]: passed: ok" at bounding box center [317, 143] width 134 height 7
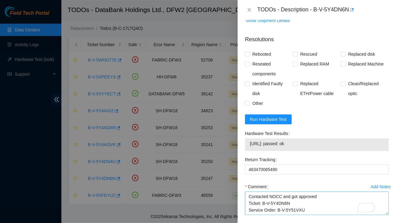
scroll to position [54, 0]
click at [262, 206] on textarea "Contacted NOCC and got approved Ticket: B-V-5Y4DN6N Service Order: B-V-5Y51VXU …" at bounding box center [317, 202] width 144 height 23
paste textarea "[URL]: passed: ok"
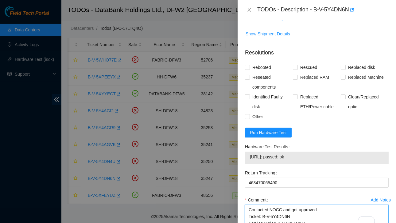
scroll to position [129, 0]
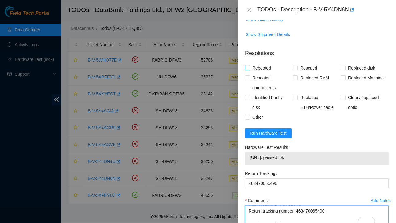
type textarea "Contacted NOCC and got approved Ticket: B-V-5Y4DN6N Service Order: B-V-5Y51VXU …"
click at [248, 67] on input "Rebooted" at bounding box center [247, 67] width 4 height 4
checkbox input "true"
click at [294, 65] on input "Rescued" at bounding box center [295, 67] width 4 height 4
checkbox input "true"
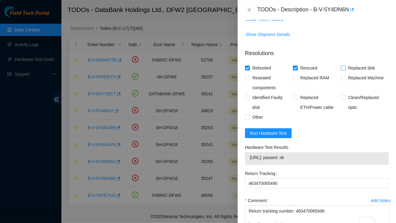
click at [341, 65] on input "Replaced disk" at bounding box center [343, 67] width 4 height 4
checkbox input "true"
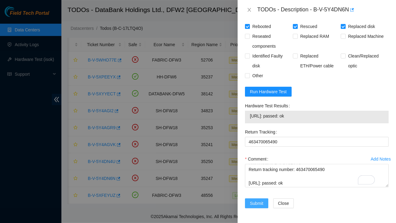
click at [254, 200] on span "Submit" at bounding box center [257, 203] width 14 height 7
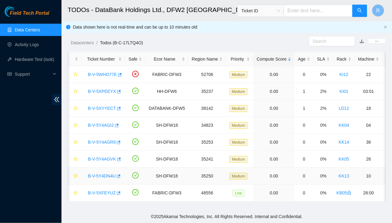
click at [104, 174] on link "B-V-5Y4DN4U" at bounding box center [102, 175] width 28 height 5
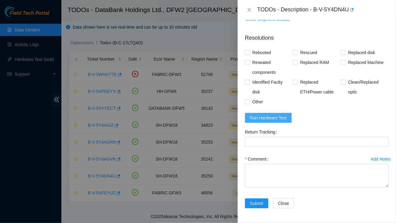
click at [262, 119] on span "Run Hardware Test" at bounding box center [268, 117] width 37 height 7
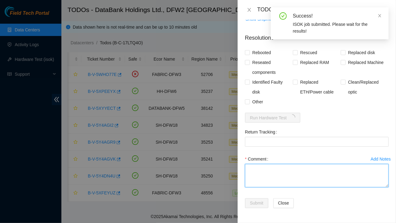
click at [261, 170] on textarea "Comment" at bounding box center [317, 175] width 144 height 23
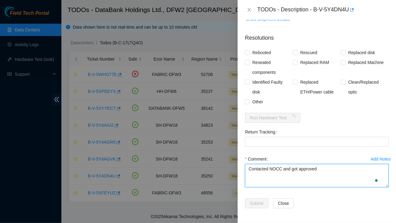
paste textarea "Ticket:B-V-5Y4DN4U Service Order: B-V-5Y51WKI Tracking Numbers: 463470065905 Se…"
drag, startPoint x: 286, startPoint y: 170, endPoint x: 315, endPoint y: 171, distance: 29.2
click at [315, 171] on textarea "Contacted NOCC and got approved Ticket:B-V-5Y4DN4U Service Order: B-V-5Y51WKI T…" at bounding box center [317, 175] width 144 height 23
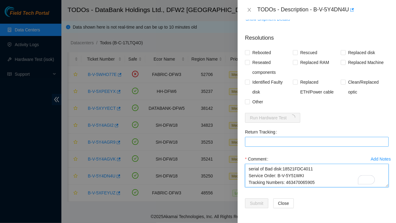
type textarea "Contacted NOCC and got approved Ticket:B-V-5Y4DN4U Service Order: B-V-5Y51WKI T…"
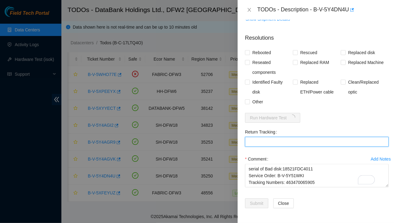
click at [261, 142] on Tracking "Return Tracking" at bounding box center [317, 142] width 144 height 10
paste Tracking "463470065905"
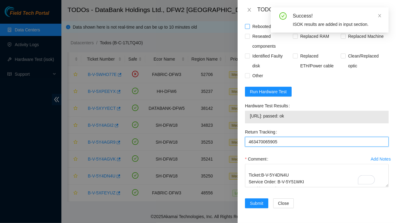
type Tracking "463470065905"
drag, startPoint x: 248, startPoint y: 55, endPoint x: 294, endPoint y: 44, distance: 46.8
click at [294, 44] on form "Resolutions Rebooted Rescued Replaced disk Reseated components Replaced RAM Rep…" at bounding box center [317, 109] width 144 height 213
click at [248, 28] on input "Rebooted" at bounding box center [247, 26] width 4 height 4
checkbox input "true"
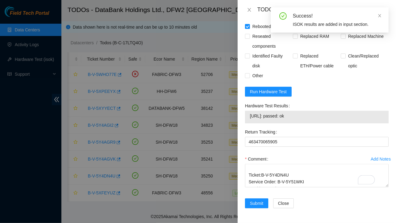
click at [294, 28] on input "Rescued" at bounding box center [295, 26] width 4 height 4
checkbox input "true"
click at [341, 28] on input "Replaced disk" at bounding box center [343, 26] width 4 height 4
checkbox input "true"
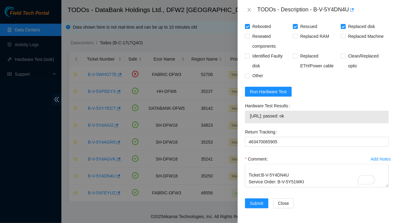
drag, startPoint x: 250, startPoint y: 142, endPoint x: 314, endPoint y: 143, distance: 64.2
click at [314, 123] on div "[URL]: passed: ok" at bounding box center [317, 117] width 144 height 13
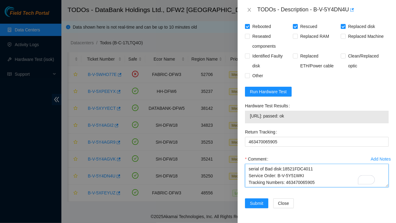
click at [274, 174] on textarea "Contacted NOCC and got approved Ticket:B-V-5Y4DN4U Service Order: B-V-5Y51WKI T…" at bounding box center [317, 175] width 144 height 23
paste textarea "[URL]: passed: ok"
type textarea "Contacted NOCC and got approved Ticket:B-V-5Y4DN4U Service Order: B-V-5Y51WKI T…"
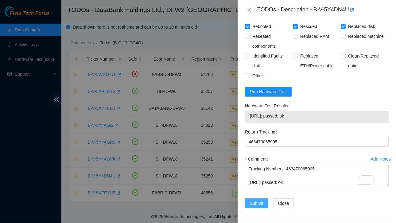
click at [254, 200] on span "Submit" at bounding box center [257, 203] width 14 height 7
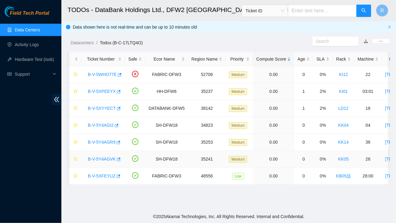
click at [102, 158] on link "B-V-5Y4AGVK" at bounding box center [102, 158] width 28 height 5
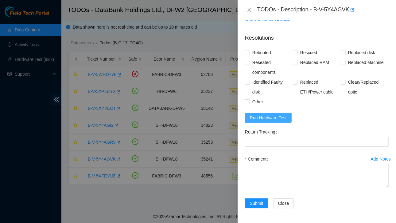
click at [267, 115] on span "Run Hardware Test" at bounding box center [268, 117] width 37 height 7
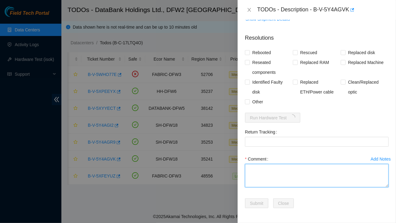
click at [260, 171] on textarea "Comment" at bounding box center [317, 175] width 144 height 23
paste textarea "Ticket:B-V-5Y4AGVK Service Order: B-V-5Y5249S Tracking Numbers: 463470065386 Se…"
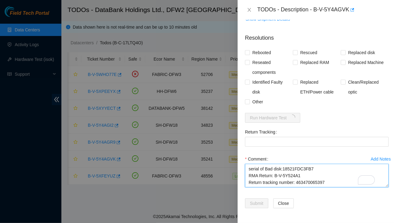
drag, startPoint x: 296, startPoint y: 171, endPoint x: 333, endPoint y: 171, distance: 36.9
click at [333, 171] on textarea "Contacted NOCC and got approved Ticket:B-V-5Y4AGVK Service Order: B-V-5Y5249S T…" at bounding box center [317, 175] width 144 height 23
type textarea "Contacted NOCC and got approved Ticket:B-V-5Y4AGVK Service Order: B-V-5Y5249S T…"
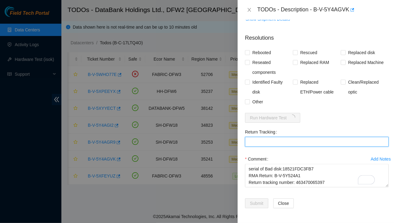
drag, startPoint x: 253, startPoint y: 139, endPoint x: 252, endPoint y: 144, distance: 5.3
click at [252, 144] on Tracking "Return Tracking" at bounding box center [317, 142] width 144 height 10
paste Tracking "463470065397"
type Tracking "463470065397"
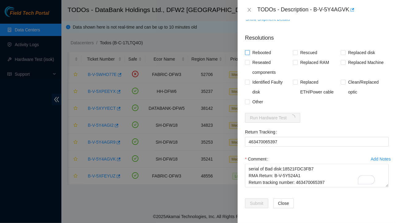
click at [250, 52] on span at bounding box center [247, 52] width 5 height 5
click at [250, 52] on input "Rebooted" at bounding box center [247, 52] width 4 height 4
checkbox input "true"
click at [294, 53] on input "Rescued" at bounding box center [295, 52] width 4 height 4
checkbox input "true"
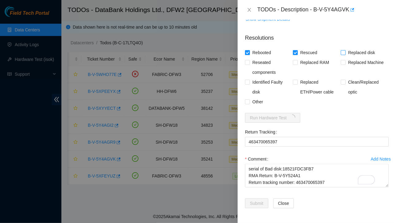
click at [341, 52] on input "Replaced disk" at bounding box center [343, 52] width 4 height 4
checkbox input "true"
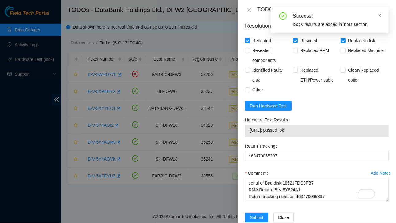
drag, startPoint x: 250, startPoint y: 143, endPoint x: 300, endPoint y: 143, distance: 50.4
click at [316, 136] on td "[URL]: passed: ok" at bounding box center [317, 131] width 135 height 10
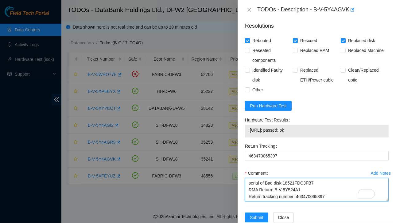
click at [273, 201] on textarea "Contacted NOCC and got approved Ticket:B-V-5Y4AGVK Service Order: B-V-5Y5249S T…" at bounding box center [317, 189] width 144 height 23
paste textarea "[URL]: passed: ok"
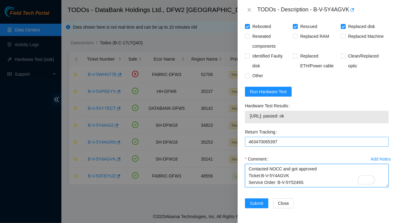
scroll to position [518, 0]
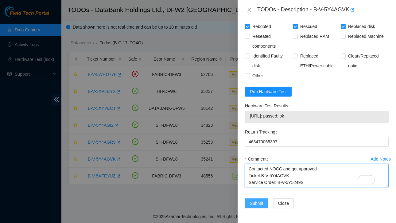
type textarea "Contacted NOCC and got approved Ticket:B-V-5Y4AGVK Service Order: B-V-5Y5249S T…"
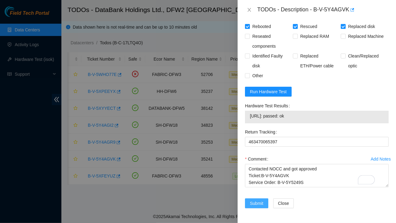
click at [258, 200] on span "Submit" at bounding box center [257, 203] width 14 height 7
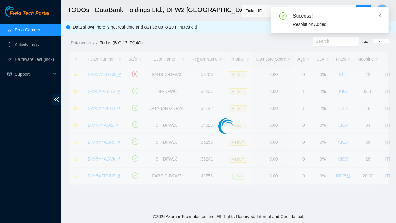
scroll to position [163, 0]
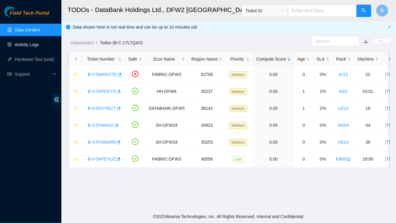
click at [27, 46] on link "Activity Logs" at bounding box center [27, 44] width 24 height 5
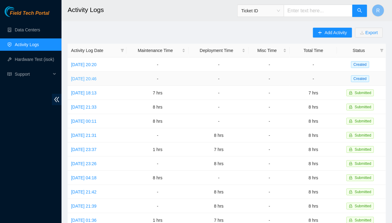
click at [97, 78] on link "[DATE] 20:46" at bounding box center [84, 78] width 26 height 5
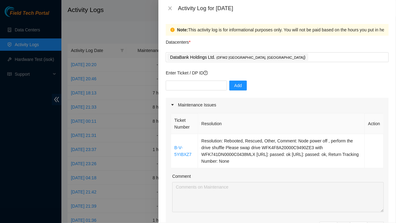
click at [171, 5] on div "Activity Log for [DATE]" at bounding box center [277, 8] width 223 height 7
click at [169, 10] on icon "close" at bounding box center [169, 8] width 3 height 4
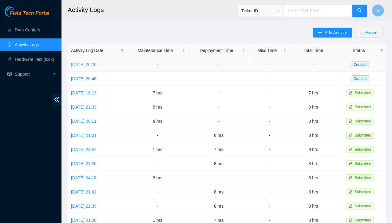
click at [91, 65] on link "[DATE] 20:20" at bounding box center [84, 64] width 26 height 5
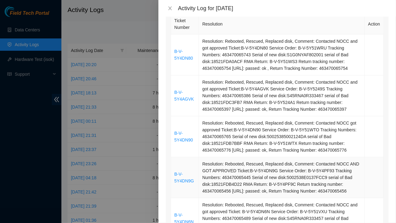
scroll to position [99, 0]
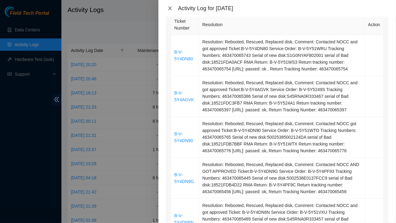
click at [171, 7] on icon "close" at bounding box center [169, 8] width 3 height 4
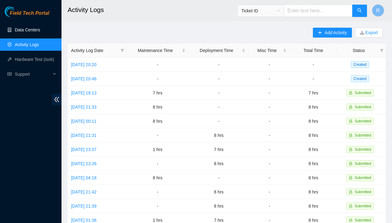
click at [30, 29] on link "Data Centers" at bounding box center [27, 29] width 25 height 5
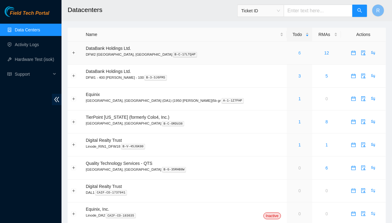
click at [298, 52] on link "6" at bounding box center [299, 52] width 2 height 5
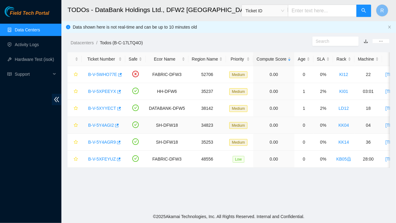
click at [97, 125] on link "B-V-5Y4AGI2" at bounding box center [101, 125] width 26 height 5
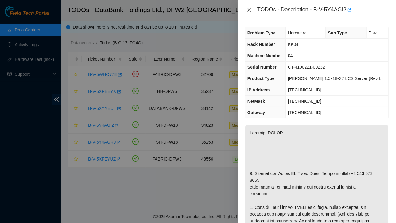
click at [251, 10] on icon "close" at bounding box center [249, 9] width 5 height 5
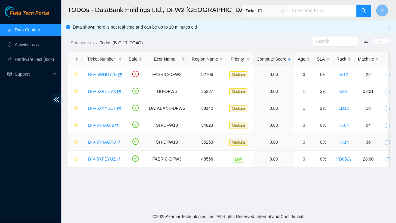
click at [100, 141] on link "B-V-5Y4AGR9" at bounding box center [102, 142] width 28 height 5
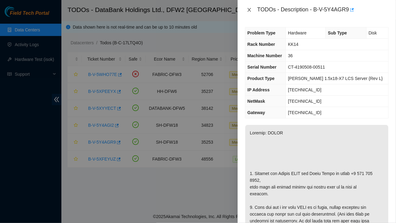
click at [250, 12] on icon "close" at bounding box center [249, 9] width 5 height 5
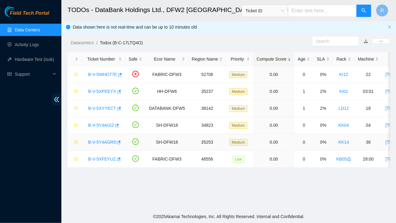
click at [105, 140] on link "B-V-5Y4AGR9" at bounding box center [102, 142] width 28 height 5
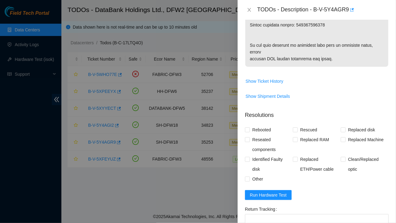
scroll to position [439, 0]
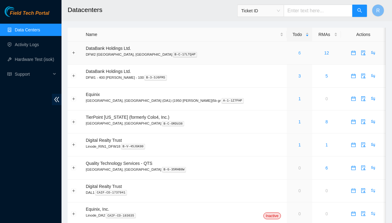
click at [298, 53] on link "6" at bounding box center [299, 52] width 2 height 5
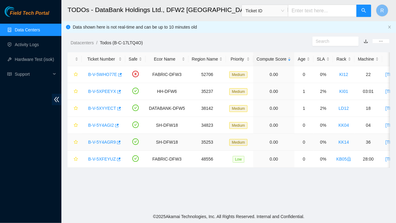
click at [109, 141] on link "B-V-5Y4AGR9" at bounding box center [102, 142] width 28 height 5
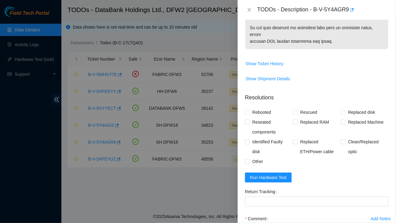
scroll to position [531, 0]
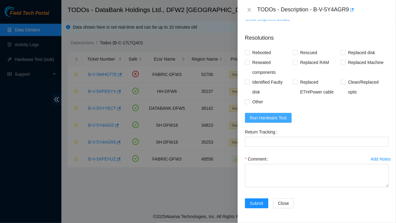
click at [267, 121] on span "Run Hardware Test" at bounding box center [268, 117] width 37 height 7
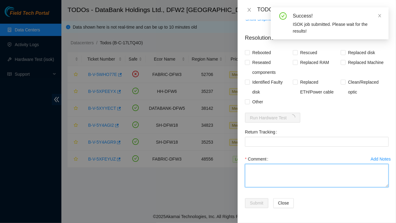
click at [268, 187] on textarea "Comment" at bounding box center [317, 175] width 144 height 23
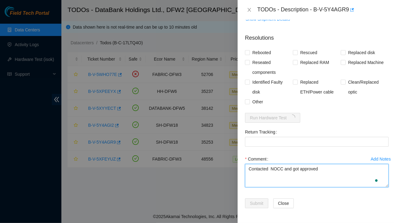
paste textarea "Ticket:B-V-5Y4AGR9 Service Order: B-V-5Y5240P Tracking Numbers: 463470065364 Se…"
drag, startPoint x: 296, startPoint y: 203, endPoint x: 333, endPoint y: 206, distance: 37.6
click at [333, 187] on textarea "Contacted NOCC and got approved Ticket:B-V-5Y4AGR9 Service Order: B-V-5Y5240P T…" at bounding box center [317, 175] width 144 height 23
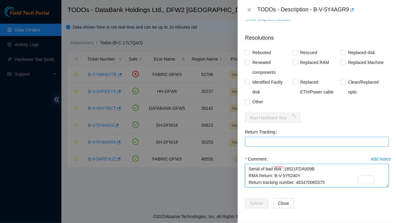
type textarea "Contacted NOCC and got approved Ticket:B-V-5Y4AGR9 Service Order: B-V-5Y5240P T…"
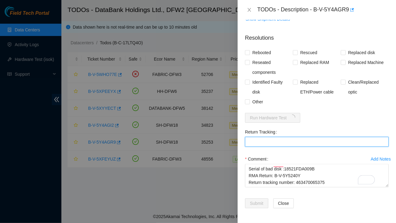
click at [261, 147] on Tracking "Return Tracking" at bounding box center [317, 142] width 144 height 10
paste Tracking "463470065375"
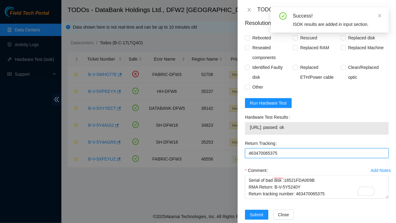
type Tracking "463470065375"
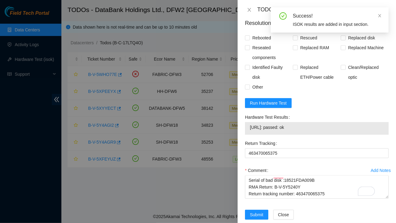
drag, startPoint x: 251, startPoint y: 167, endPoint x: 308, endPoint y: 167, distance: 57.2
click at [308, 131] on span "104.123.157.47: passed: ok" at bounding box center [317, 127] width 134 height 7
copy span "104.123.157.47: passed: ok"
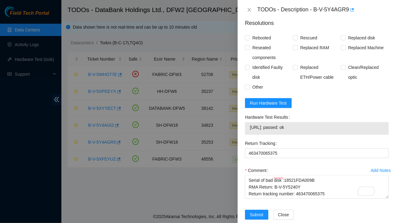
scroll to position [586, 0]
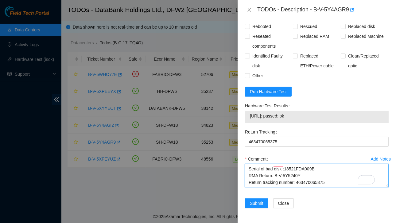
click at [333, 174] on textarea "Contacted NOCC and got approved Ticket:B-V-5Y4AGR9 Service Order: B-V-5Y5240P T…" at bounding box center [317, 175] width 144 height 23
paste textarea "104.123.157.47: passed: ok"
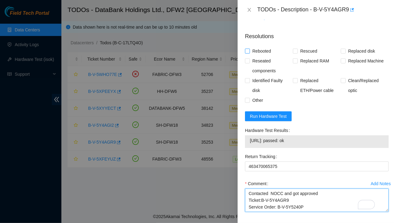
type textarea "Contacted NOCC and got approved Ticket:B-V-5Y4AGR9 Service Order: B-V-5Y5240P T…"
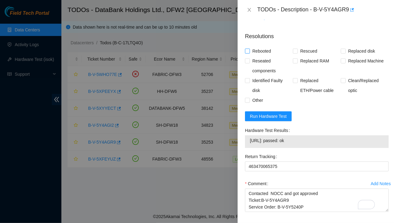
click at [250, 53] on input "Rebooted" at bounding box center [247, 51] width 4 height 4
checkbox input "true"
click at [296, 53] on input "Rescued" at bounding box center [295, 51] width 4 height 4
checkbox input "true"
click at [346, 56] on span "Replaced disk" at bounding box center [362, 51] width 32 height 10
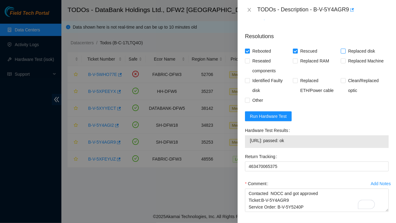
click at [344, 53] on input "Replaced disk" at bounding box center [343, 51] width 4 height 4
checkbox input "true"
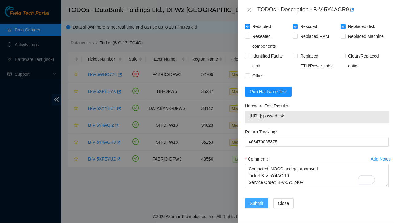
click at [257, 200] on span "Submit" at bounding box center [257, 203] width 14 height 7
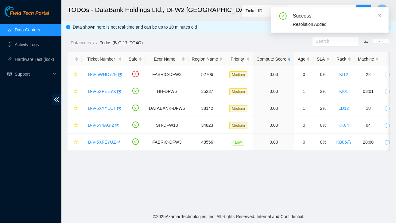
scroll to position [158, 0]
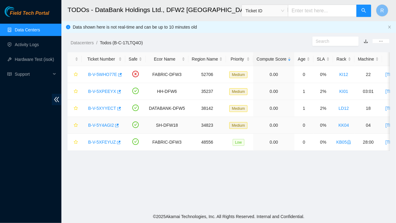
click at [102, 125] on link "B-V-5Y4AGI2" at bounding box center [101, 125] width 26 height 5
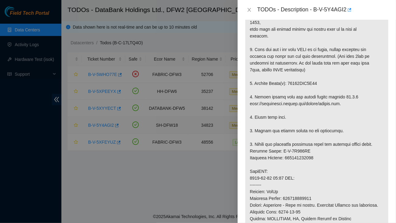
scroll to position [555, 0]
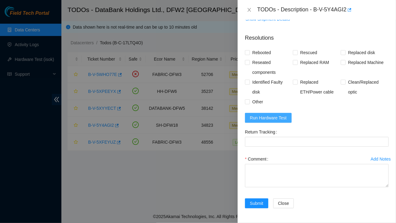
click at [269, 114] on button "Run Hardware Test" at bounding box center [268, 118] width 47 height 10
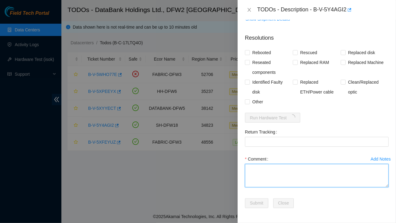
click at [266, 173] on textarea "Comment" at bounding box center [317, 175] width 144 height 23
paste textarea "Ticket:B-V-5Y4AGI2 Service Order: B-V-5Y537KU Tracking Numbers: 463470065423 Se…"
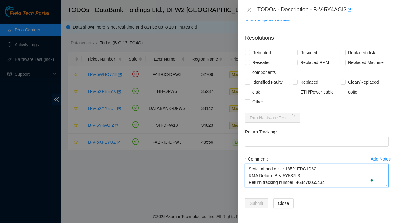
scroll to position [45, 0]
drag, startPoint x: 297, startPoint y: 178, endPoint x: 329, endPoint y: 179, distance: 32.9
click at [329, 179] on textarea "Contacted NOCC and got approved Ticket:B-V-5Y4AGI2 Service Order: B-V-5Y537KU T…" at bounding box center [317, 175] width 144 height 23
type textarea "Contacted NOCC and got approved Ticket:B-V-5Y4AGI2 Service Order: B-V-5Y537KU T…"
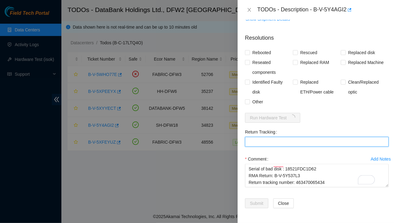
click at [254, 141] on Tracking "Return Tracking" at bounding box center [317, 142] width 144 height 10
paste Tracking "463470065434"
click at [254, 141] on Tracking "463470065434" at bounding box center [317, 142] width 144 height 10
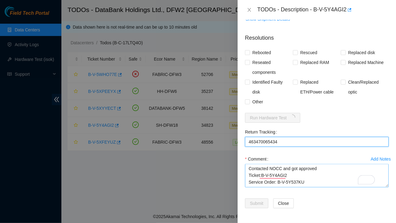
scroll to position [0, 0]
type Tracking "463470065434"
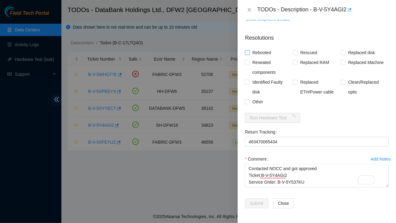
click at [248, 53] on input "Rebooted" at bounding box center [247, 52] width 4 height 4
checkbox input "true"
click at [298, 53] on span "Rescued" at bounding box center [309, 53] width 22 height 10
click at [297, 53] on input "Rescued" at bounding box center [295, 52] width 4 height 4
checkbox input "true"
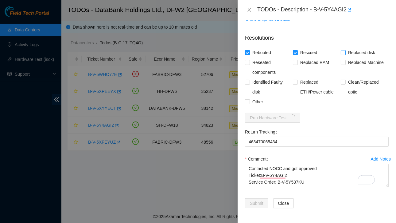
click at [341, 50] on label "Replaced disk" at bounding box center [359, 53] width 37 height 10
click at [341, 50] on input "Replaced disk" at bounding box center [343, 52] width 4 height 4
checkbox input "true"
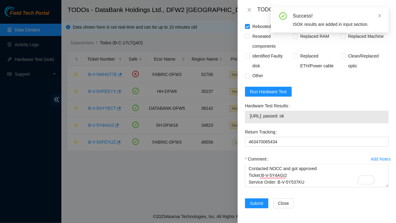
drag, startPoint x: 250, startPoint y: 141, endPoint x: 310, endPoint y: 140, distance: 60.9
click at [310, 123] on div "184.28.172.45: passed: ok" at bounding box center [317, 117] width 144 height 13
copy tbody "184.28.172.45: passed: ok"
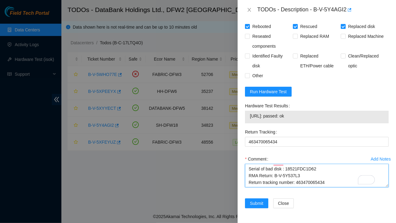
click at [260, 187] on textarea "Contacted NOCC and got approved Ticket:B-V-5Y4AGI2 Service Order: B-V-5Y537KU T…" at bounding box center [317, 175] width 144 height 23
paste textarea "184.28.172.45: passed: ok"
type textarea "Contacted NOCC and got approved Ticket:B-V-5Y4AGI2 Service Order: B-V-5Y537KU T…"
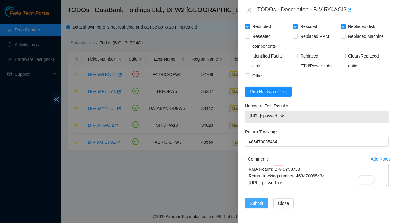
click at [255, 200] on span "Submit" at bounding box center [257, 203] width 14 height 7
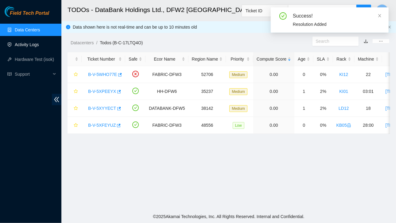
click at [32, 45] on link "Activity Logs" at bounding box center [27, 44] width 24 height 5
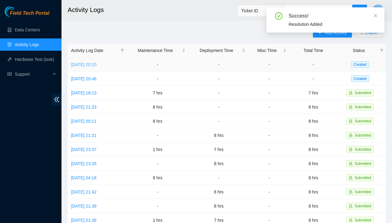
click at [97, 64] on link "[DATE] 20:20" at bounding box center [84, 64] width 26 height 5
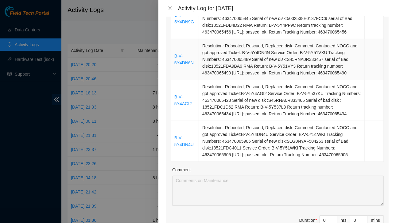
scroll to position [299, 0]
click at [170, 7] on icon "close" at bounding box center [170, 8] width 5 height 5
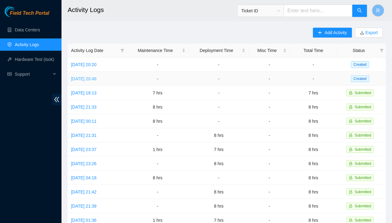
click at [97, 79] on link "[DATE] 20:46" at bounding box center [84, 78] width 26 height 5
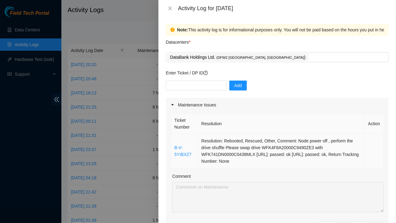
drag, startPoint x: 175, startPoint y: 136, endPoint x: 262, endPoint y: 159, distance: 90.0
click at [273, 164] on tr "B-V-5YIBXZ7 Resolution: Rebooted, Rescued, Other, Comment: Node power off , per…" at bounding box center [277, 151] width 213 height 34
copy tr "B-V-5YIBXZ7 Resolution: Rebooted, Rescued, Other, Comment: Node power off , per…"
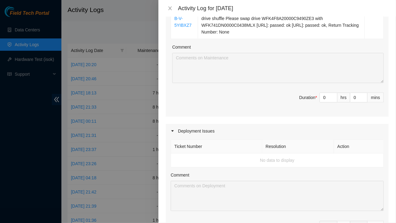
scroll to position [129, 0]
click at [323, 100] on input "0" at bounding box center [328, 97] width 17 height 9
type input "8"
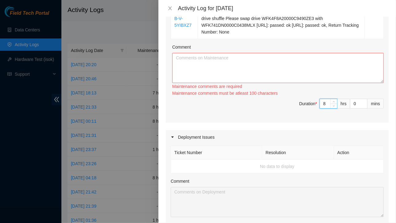
type input "8"
click at [235, 64] on textarea "Comment" at bounding box center [278, 68] width 212 height 30
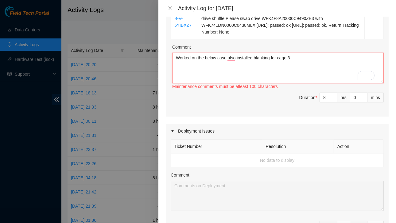
click at [296, 58] on textarea "Worked on the below case also installed blanking for cage 3" at bounding box center [278, 68] width 212 height 30
paste textarea "B-V-5YIBXZ7 Resolution: Rebooted, Rescued, Other, Comment: Node power off , per…"
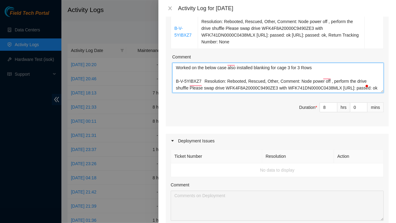
scroll to position [0, 0]
click at [227, 67] on textarea "Worked on the below case also installed blanking for cage 3 for 3 Rows B-V-5YIB…" at bounding box center [278, 78] width 212 height 30
click at [313, 69] on textarea "Worked on the below case also installed blanking for cage 3 for 3 Rows B-V-5YIB…" at bounding box center [278, 78] width 212 height 30
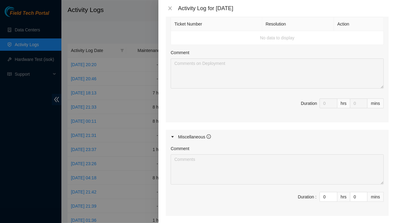
scroll to position [313, 0]
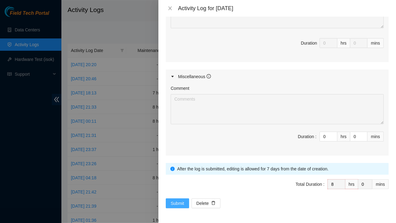
type textarea "Worked on the below case also installed blanking for cage 3 for 3 Rows .and rol…"
click at [173, 200] on span "Submit" at bounding box center [178, 203] width 14 height 7
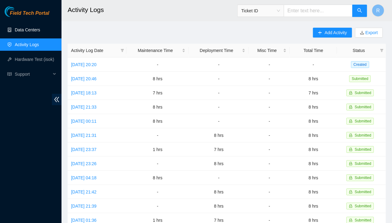
click at [26, 28] on link "Data Centers" at bounding box center [27, 29] width 25 height 5
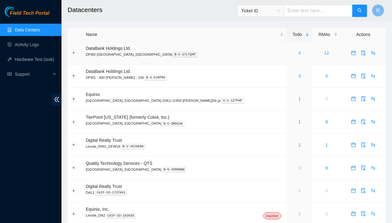
click at [298, 53] on link "4" at bounding box center [299, 52] width 2 height 5
